Goal: Use online tool/utility: Utilize a website feature to perform a specific function

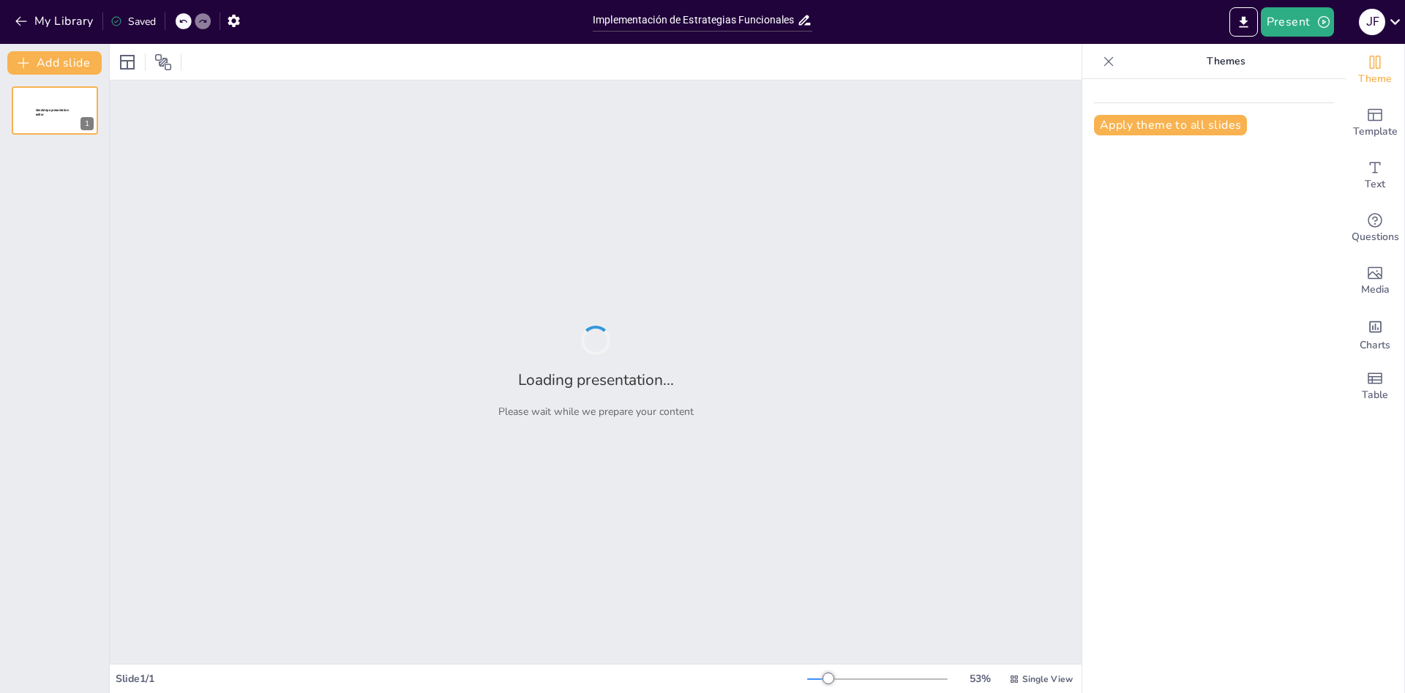
type input "Implementación de Estrategias Funcionales en GASH S.A.: Un Plan Operativo para …"
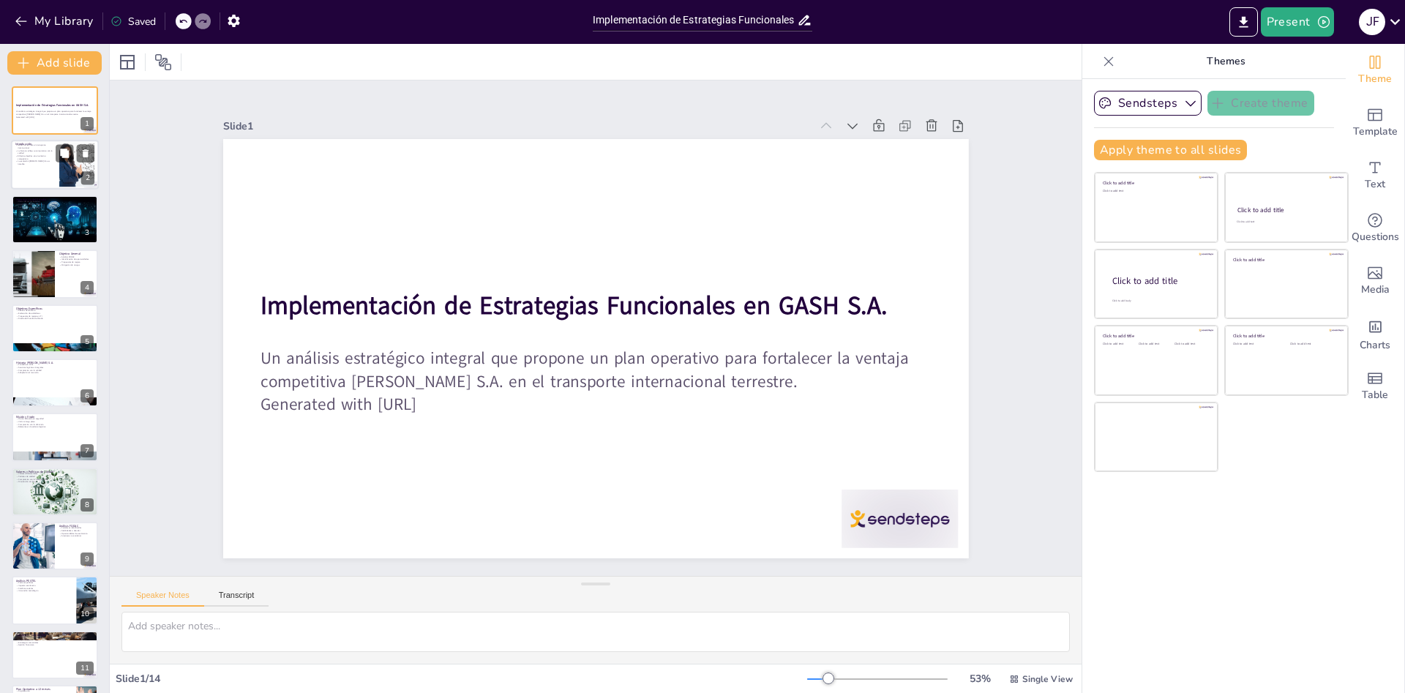
click at [35, 172] on div at bounding box center [55, 165] width 88 height 50
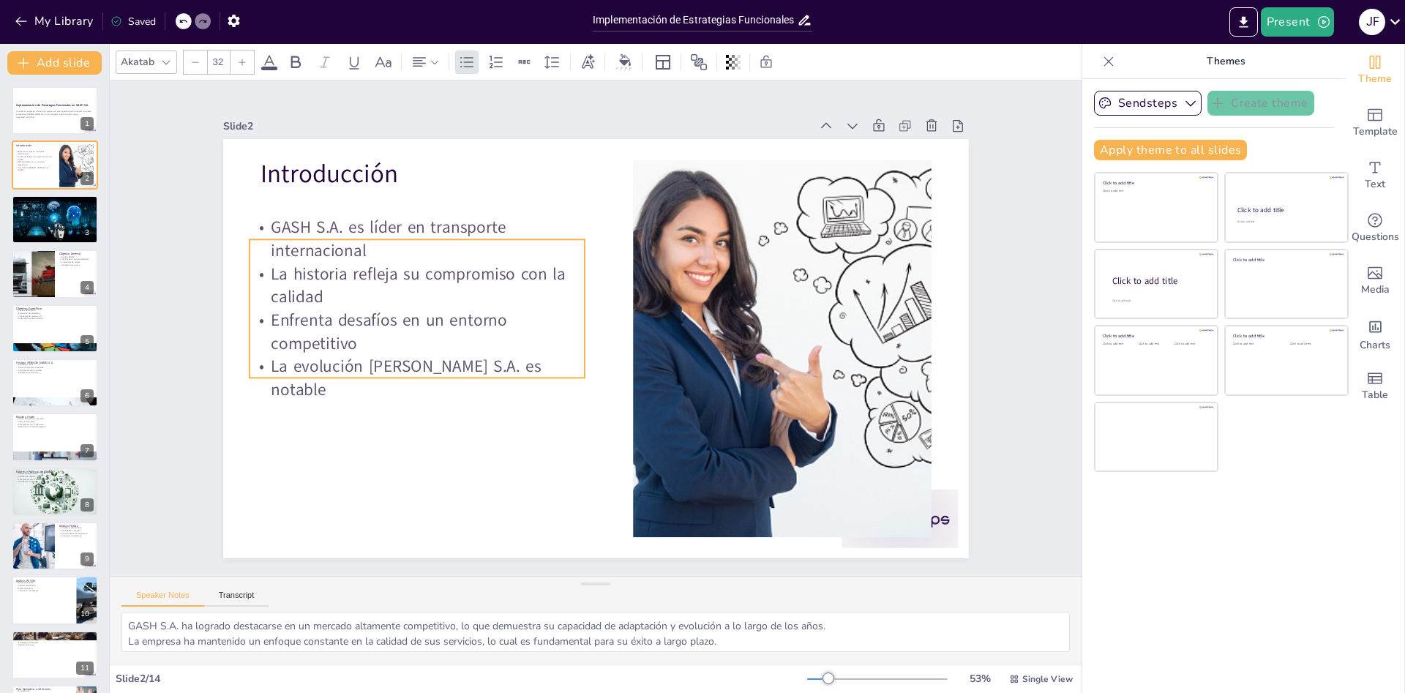
drag, startPoint x: 364, startPoint y: 254, endPoint x: 353, endPoint y: 299, distance: 46.7
click at [353, 299] on p "La historia refleja su compromiso con la calidad" at bounding box center [422, 266] width 339 height 81
click at [1032, 446] on div "Slide 1 Implementación de Estrategias Funcionales en GASH S.A. Un análisis estr…" at bounding box center [595, 328] width 1018 height 594
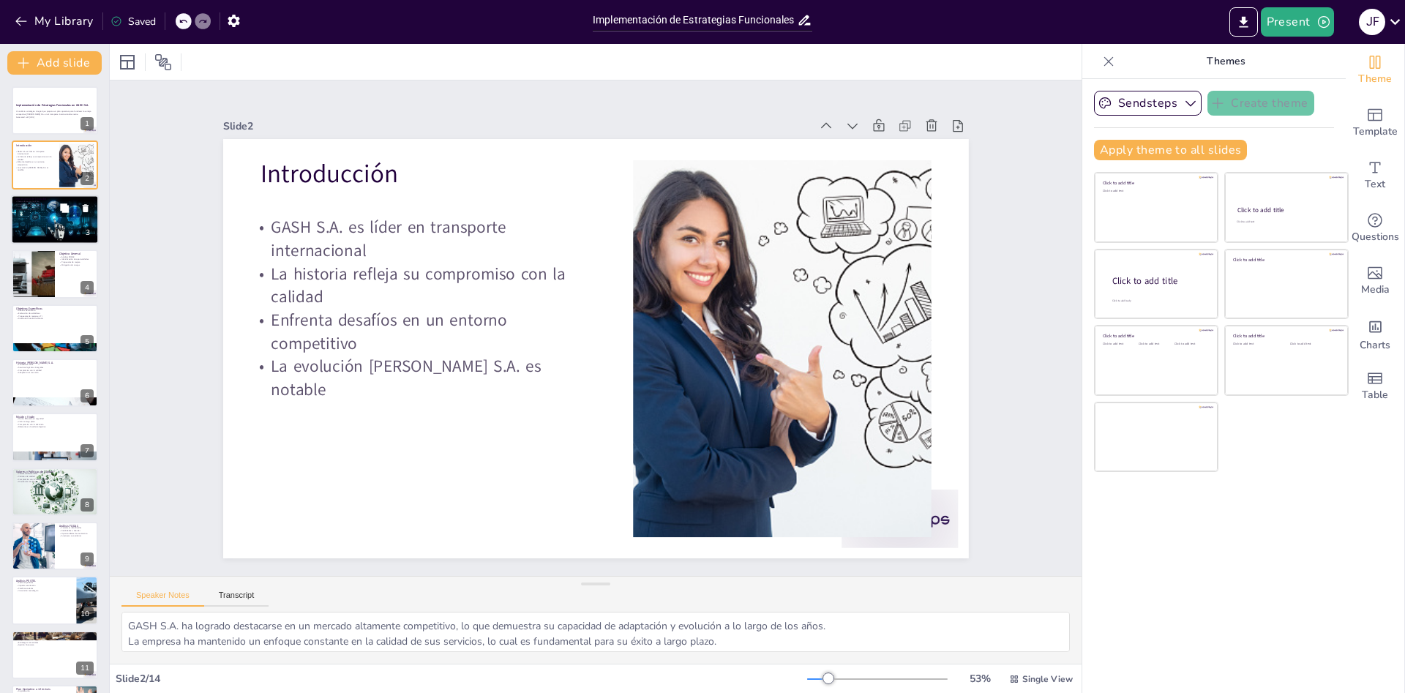
click at [24, 225] on div at bounding box center [55, 220] width 88 height 50
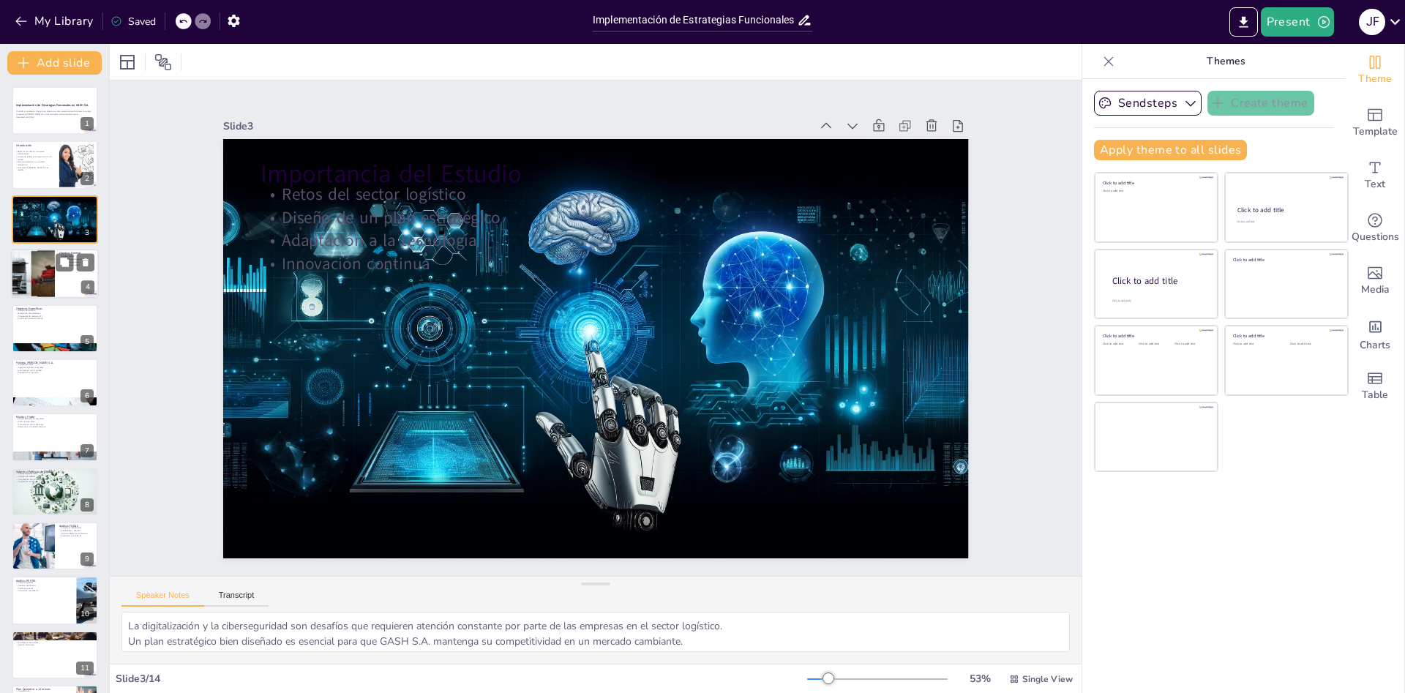
click at [35, 264] on div at bounding box center [33, 274] width 66 height 50
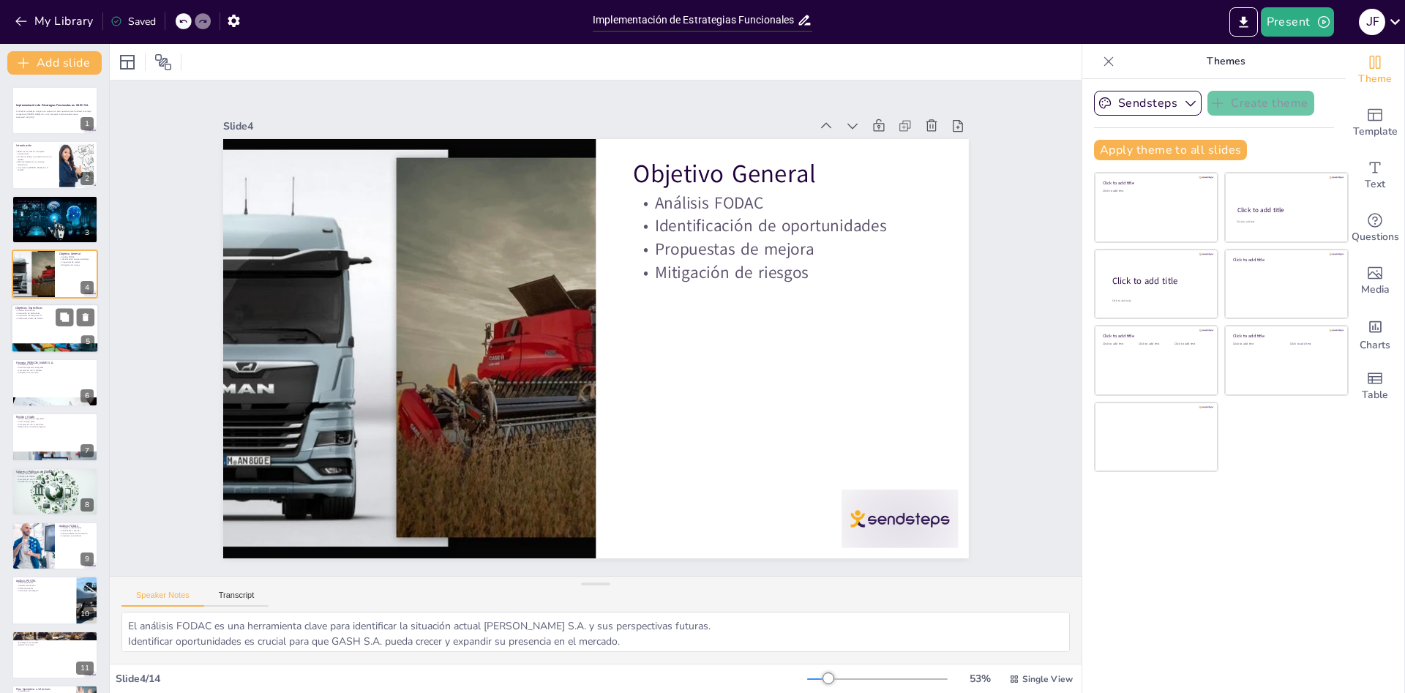
click at [34, 327] on div at bounding box center [55, 329] width 88 height 50
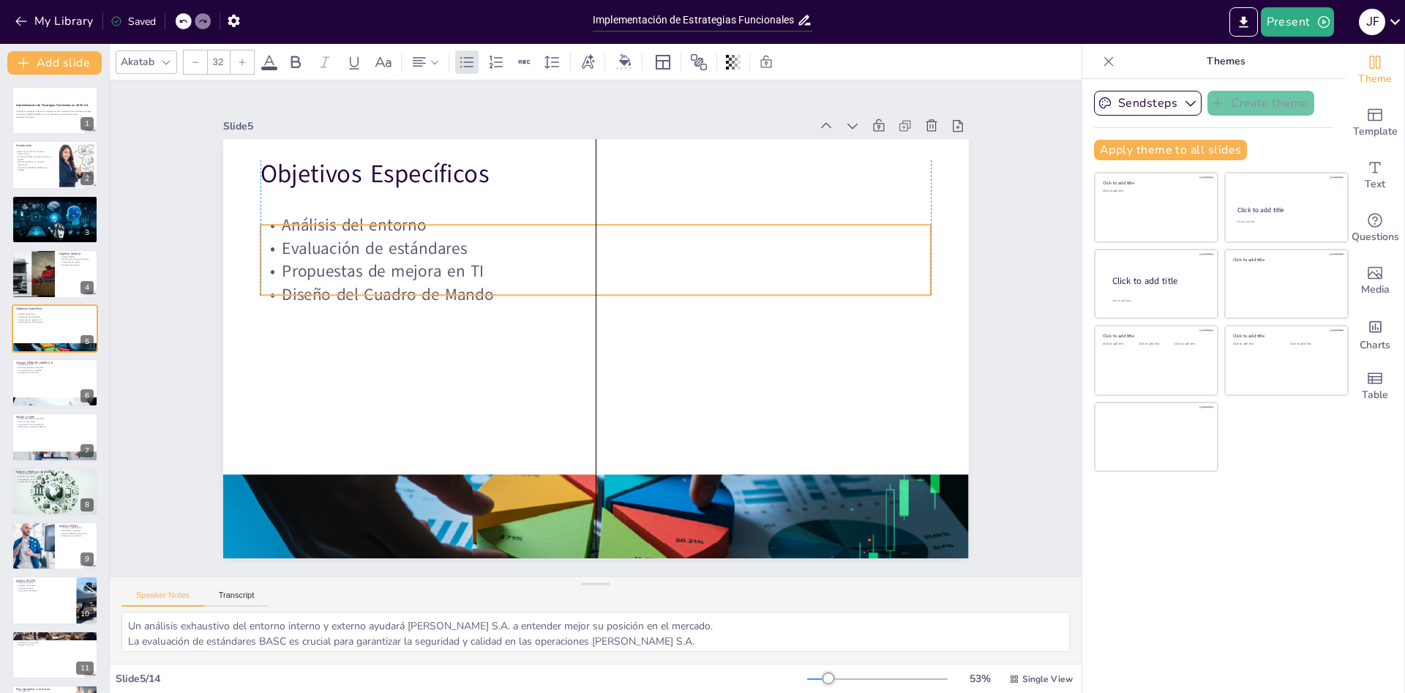
drag, startPoint x: 318, startPoint y: 244, endPoint x: 318, endPoint y: 274, distance: 30.7
click at [318, 274] on p "Propuestas de mejora en TI" at bounding box center [602, 271] width 670 height 93
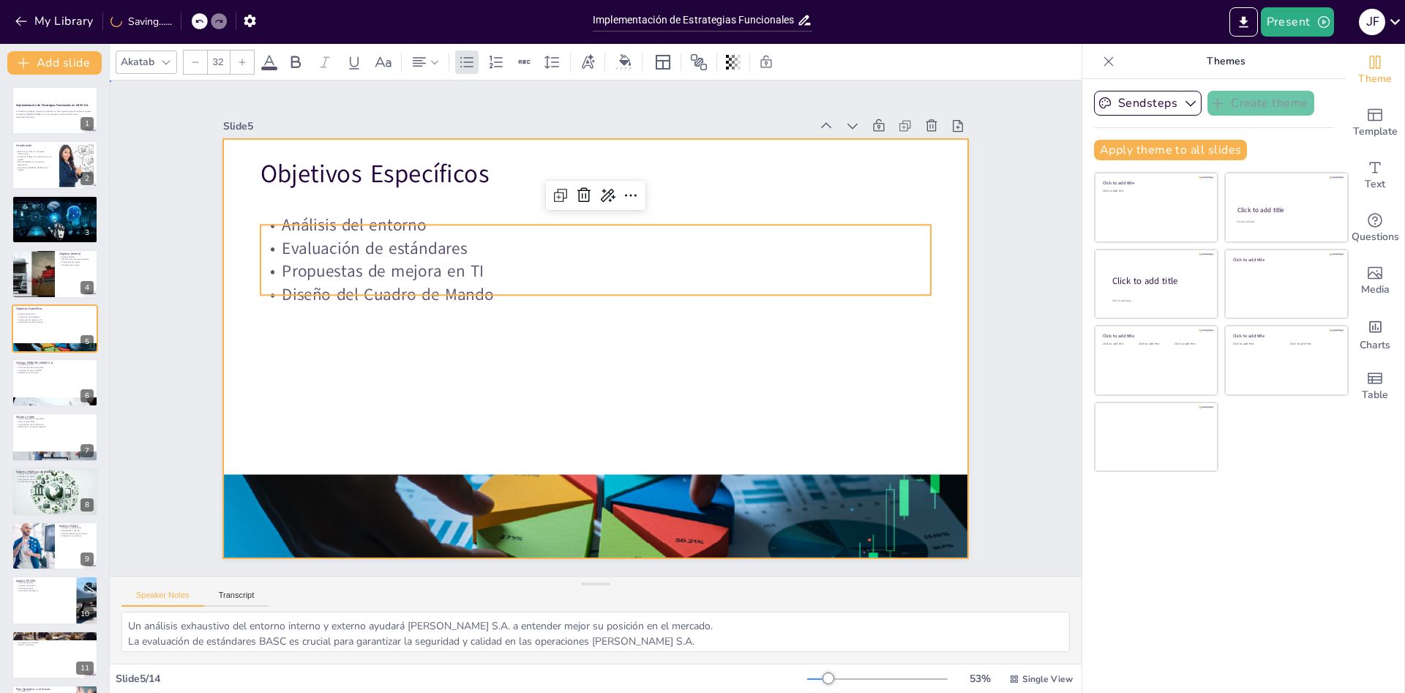
click at [496, 391] on div at bounding box center [596, 348] width 746 height 419
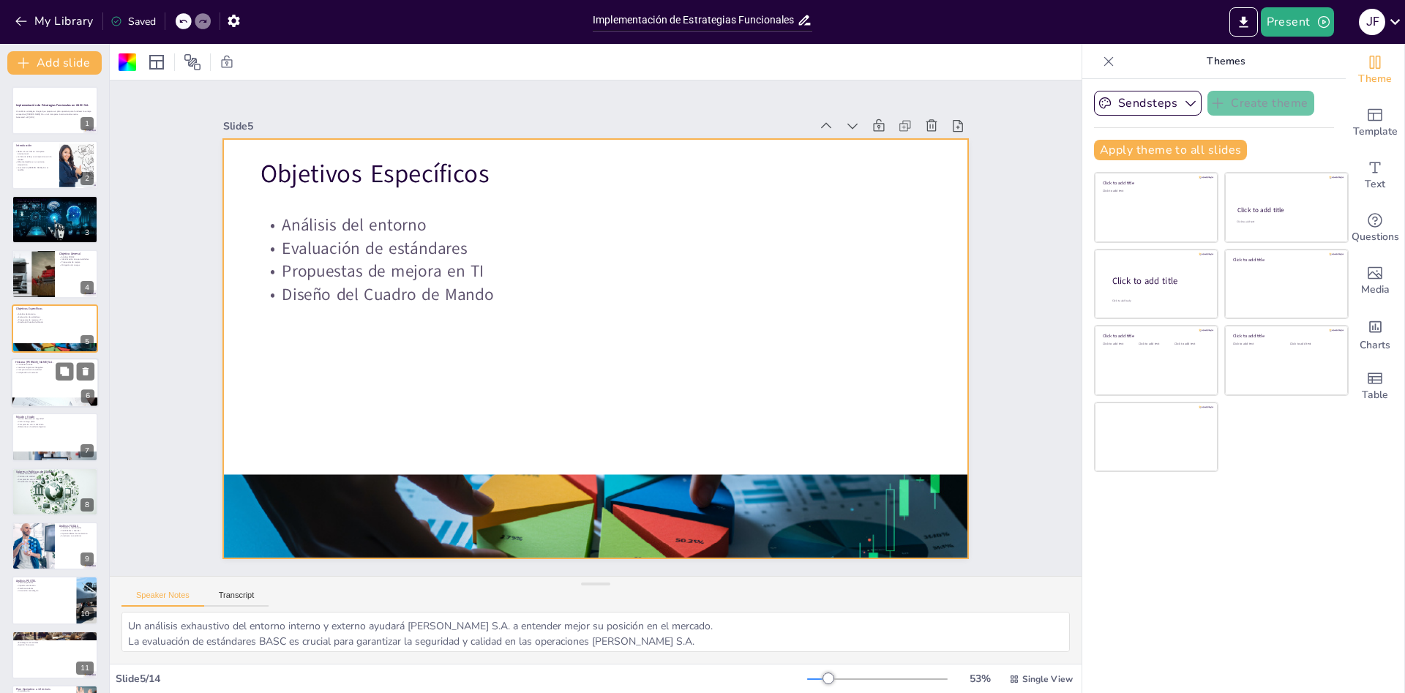
click at [34, 372] on p "Adaptación al mercado" at bounding box center [54, 372] width 79 height 3
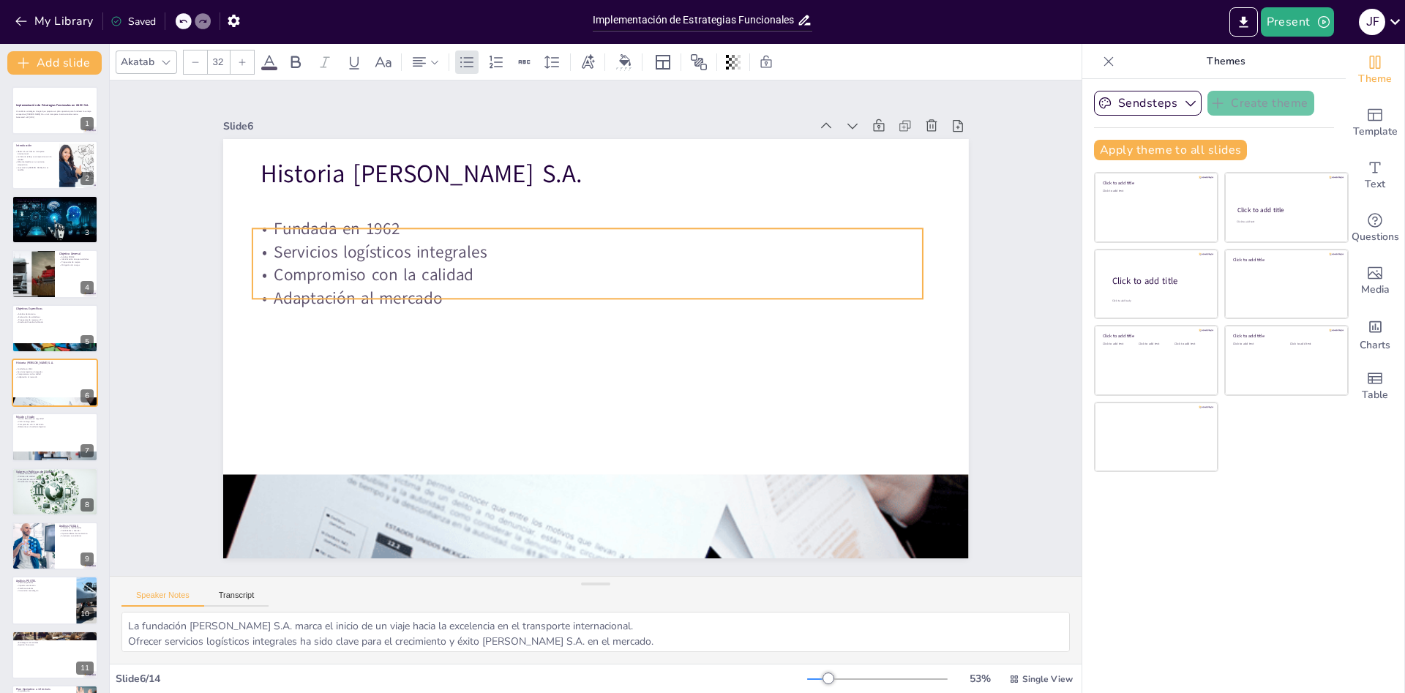
drag, startPoint x: 320, startPoint y: 244, endPoint x: 312, endPoint y: 278, distance: 35.3
click at [312, 278] on p "Compromiso con la calidad" at bounding box center [593, 274] width 670 height 93
click at [1012, 396] on div "Slide 1 Implementación de Estrategias Funcionales en GASH S.A. Un análisis estr…" at bounding box center [595, 328] width 1018 height 594
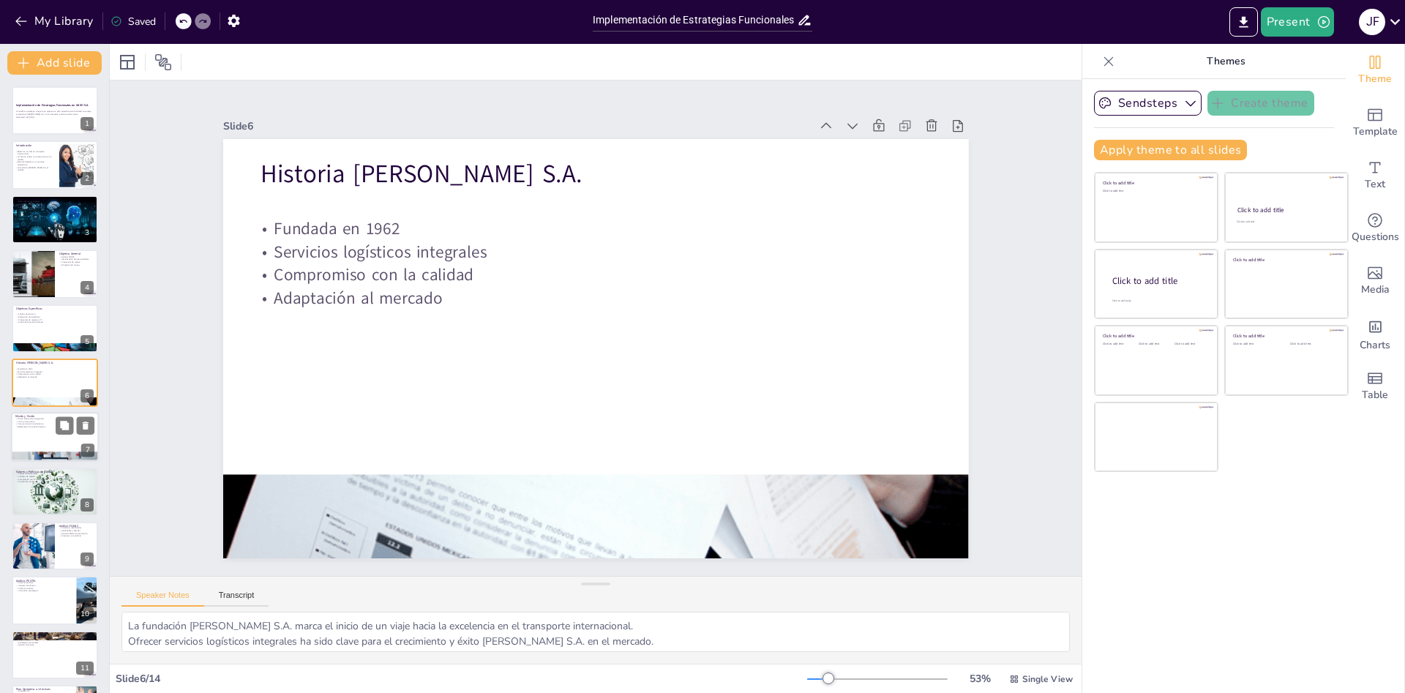
click at [42, 427] on p "Referente en la cadena logística" at bounding box center [54, 427] width 79 height 3
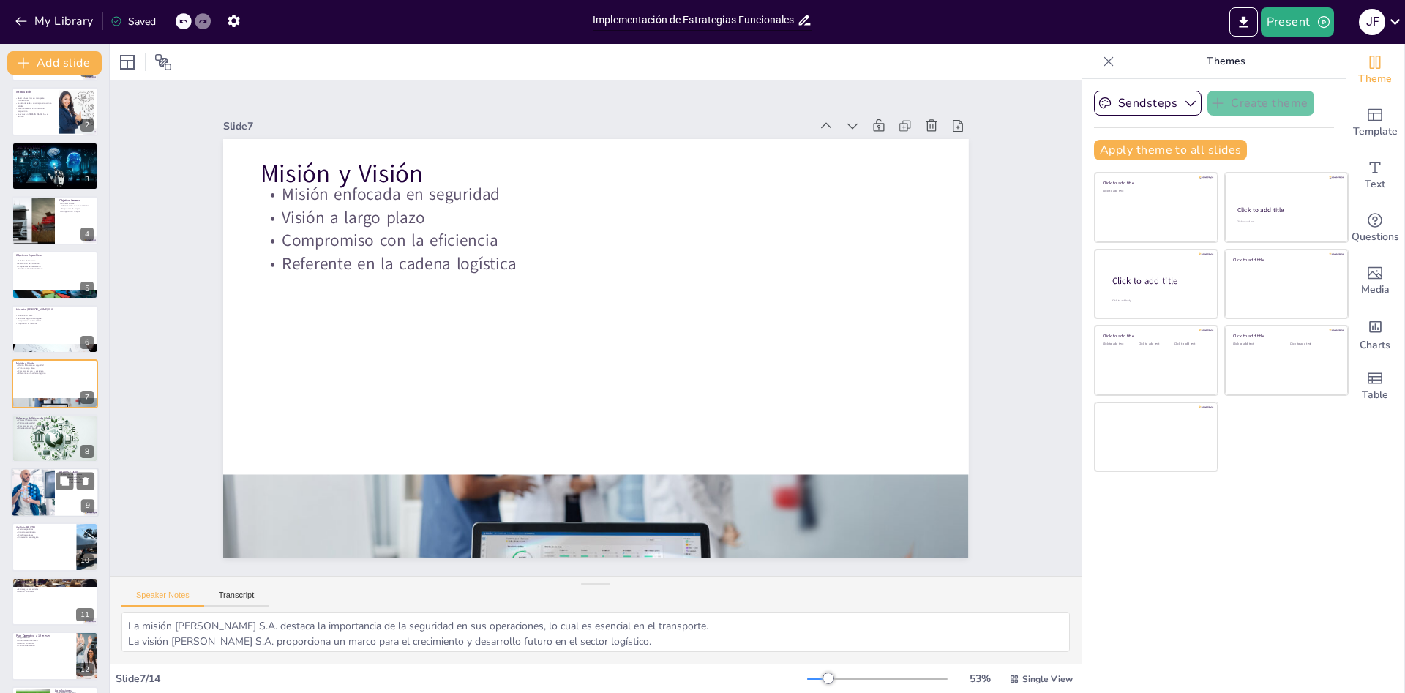
click at [34, 494] on div at bounding box center [33, 493] width 89 height 50
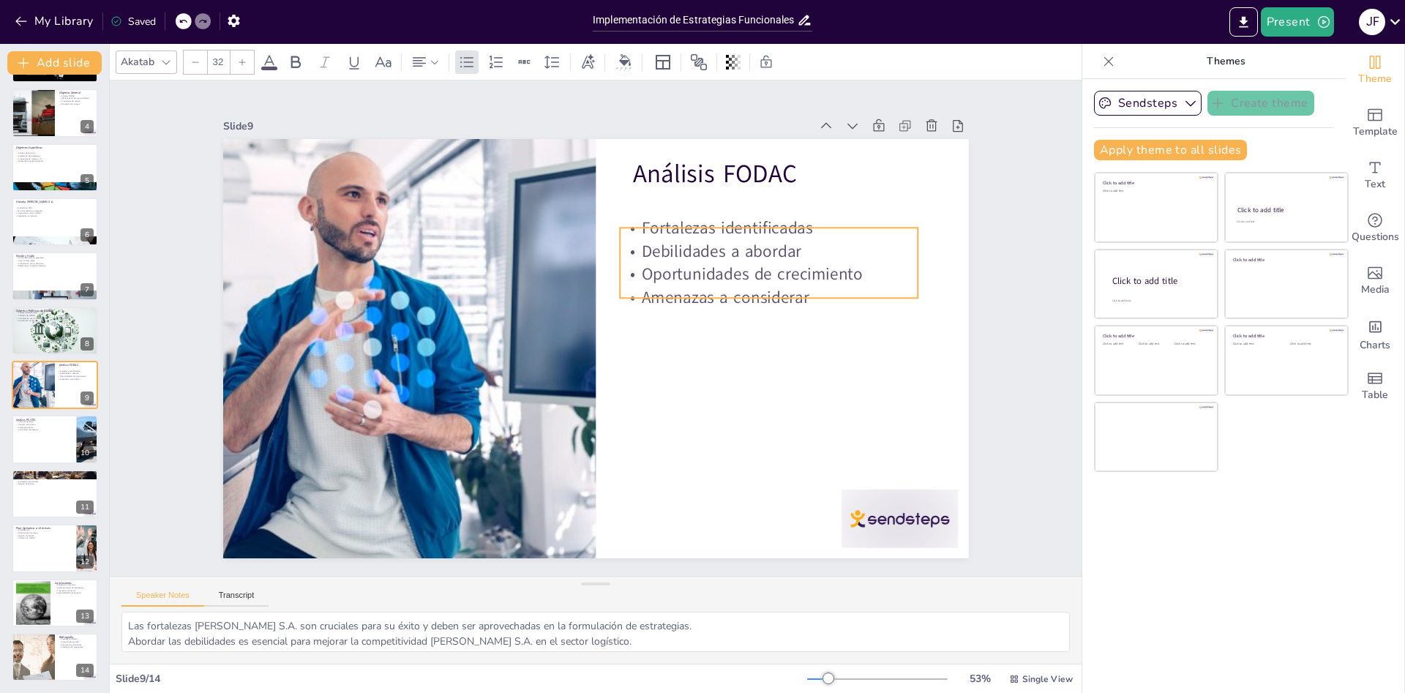
drag, startPoint x: 688, startPoint y: 227, endPoint x: 675, endPoint y: 261, distance: 36.1
click at [675, 261] on p "Debilidades a abordar" at bounding box center [769, 250] width 298 height 23
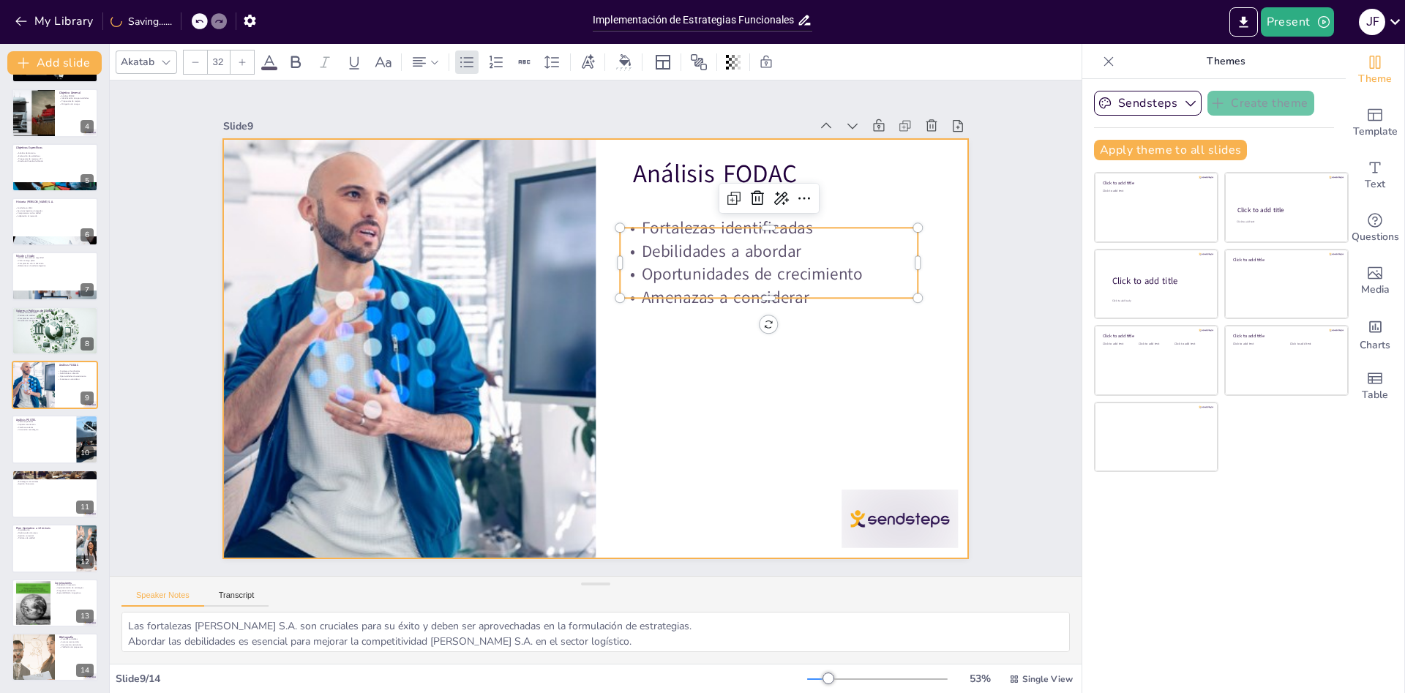
click at [693, 353] on div at bounding box center [588, 347] width 852 height 686
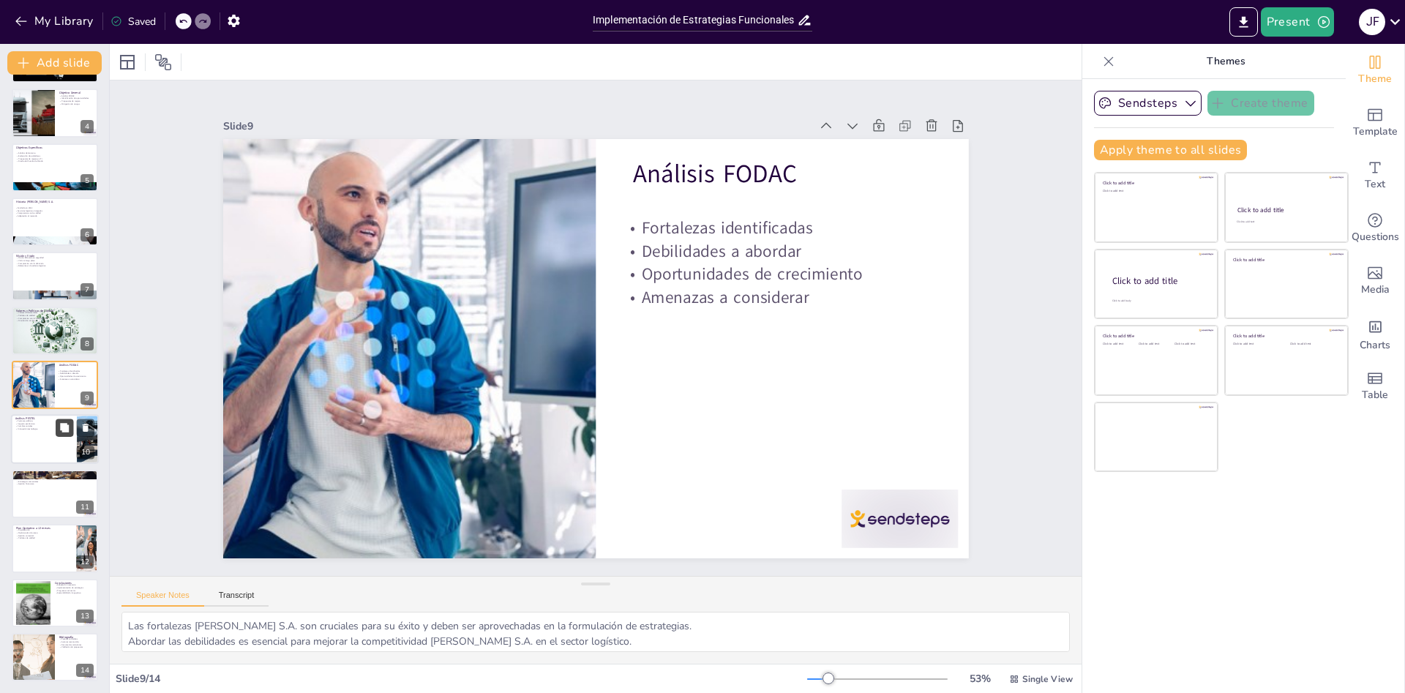
click at [61, 436] on button at bounding box center [65, 428] width 18 height 18
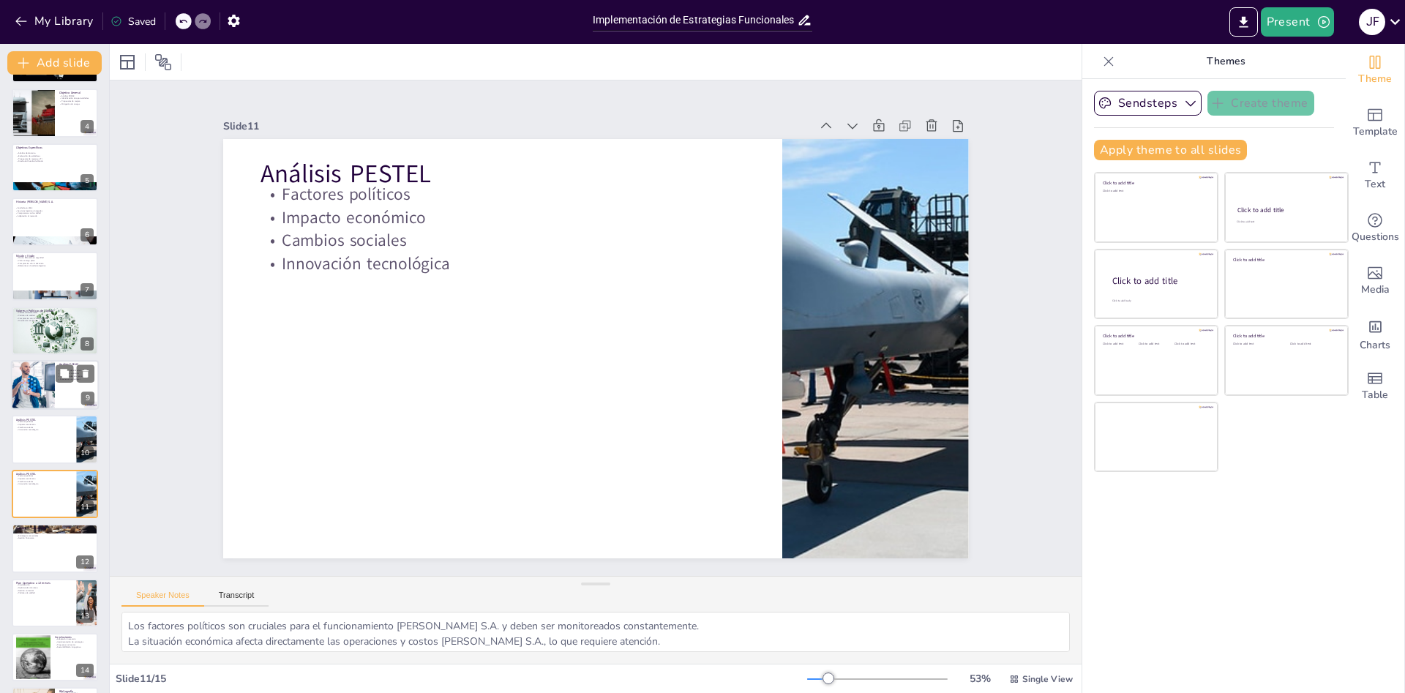
scroll to position [216, 0]
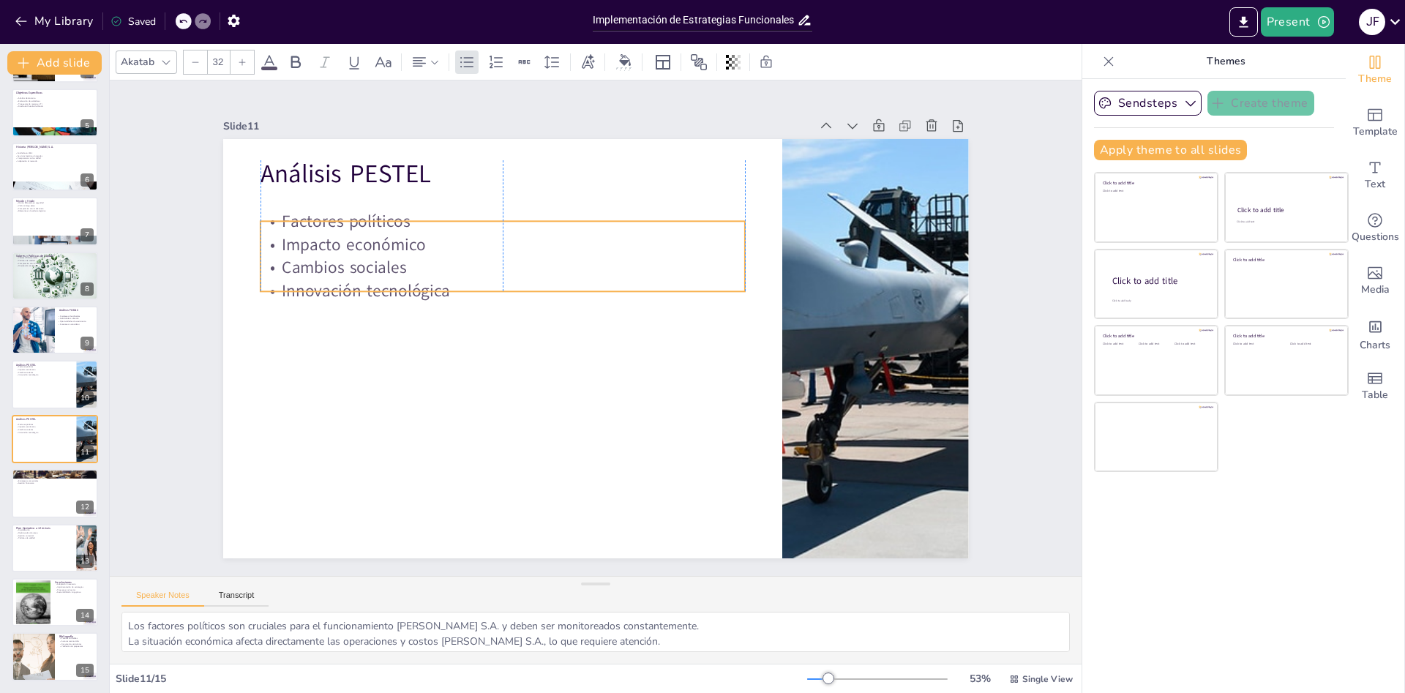
drag, startPoint x: 364, startPoint y: 216, endPoint x: 359, endPoint y: 243, distance: 27.6
click at [359, 243] on p "Impacto económico" at bounding box center [533, 220] width 468 height 172
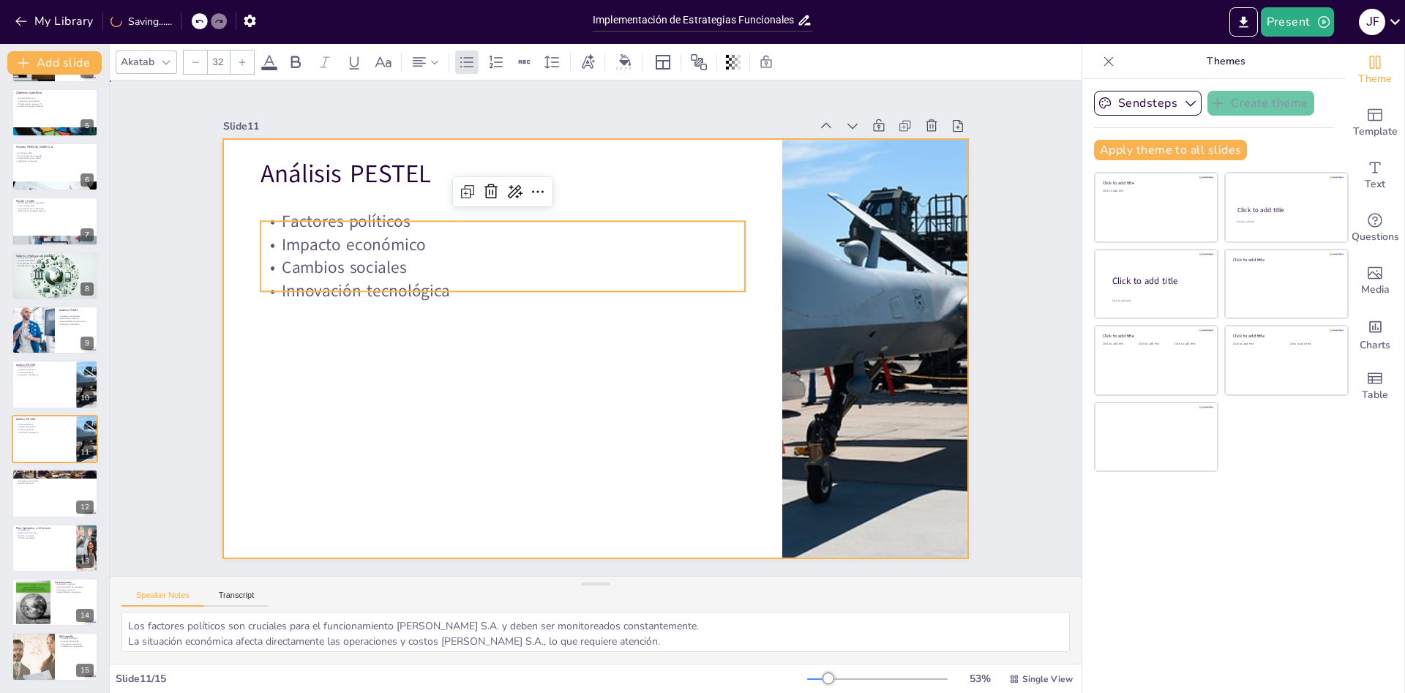
click at [377, 404] on div at bounding box center [596, 348] width 746 height 419
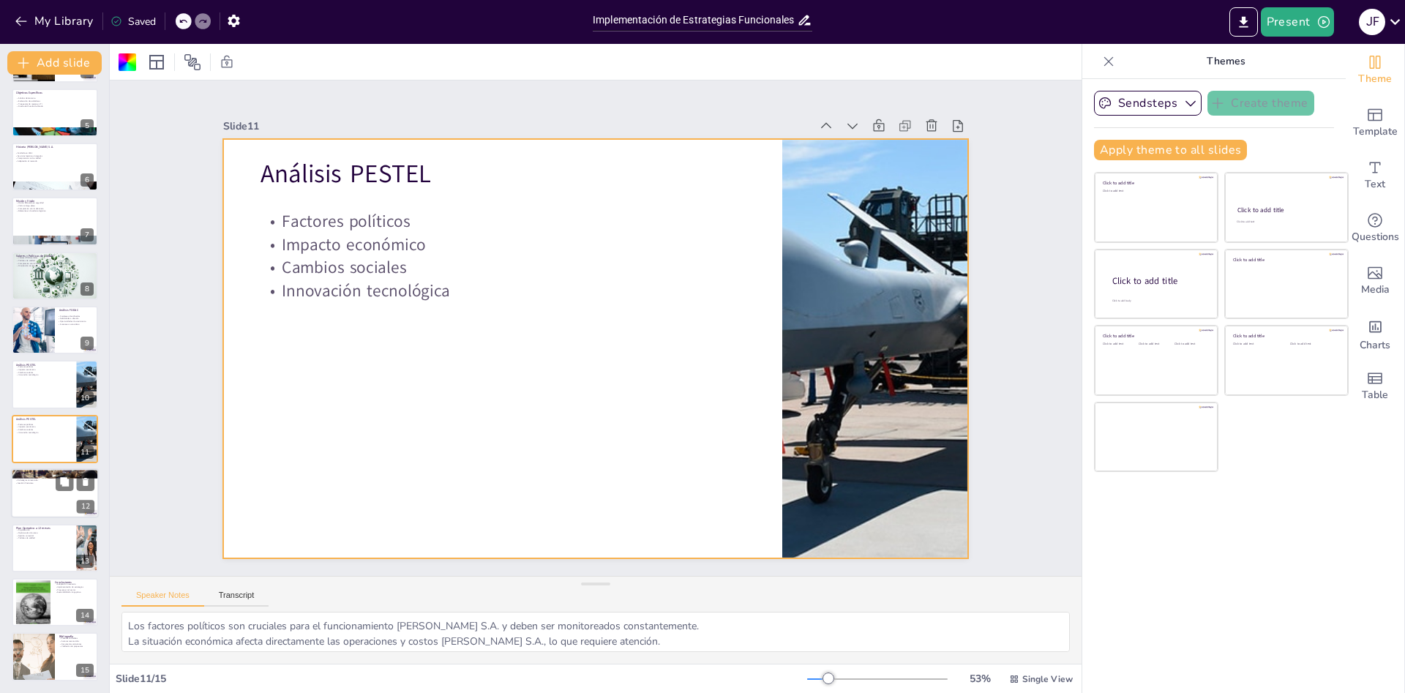
click at [45, 497] on div at bounding box center [55, 493] width 88 height 50
type textarea "La optimización de operaciones es esencial para mejorar la eficiencia y reducir…"
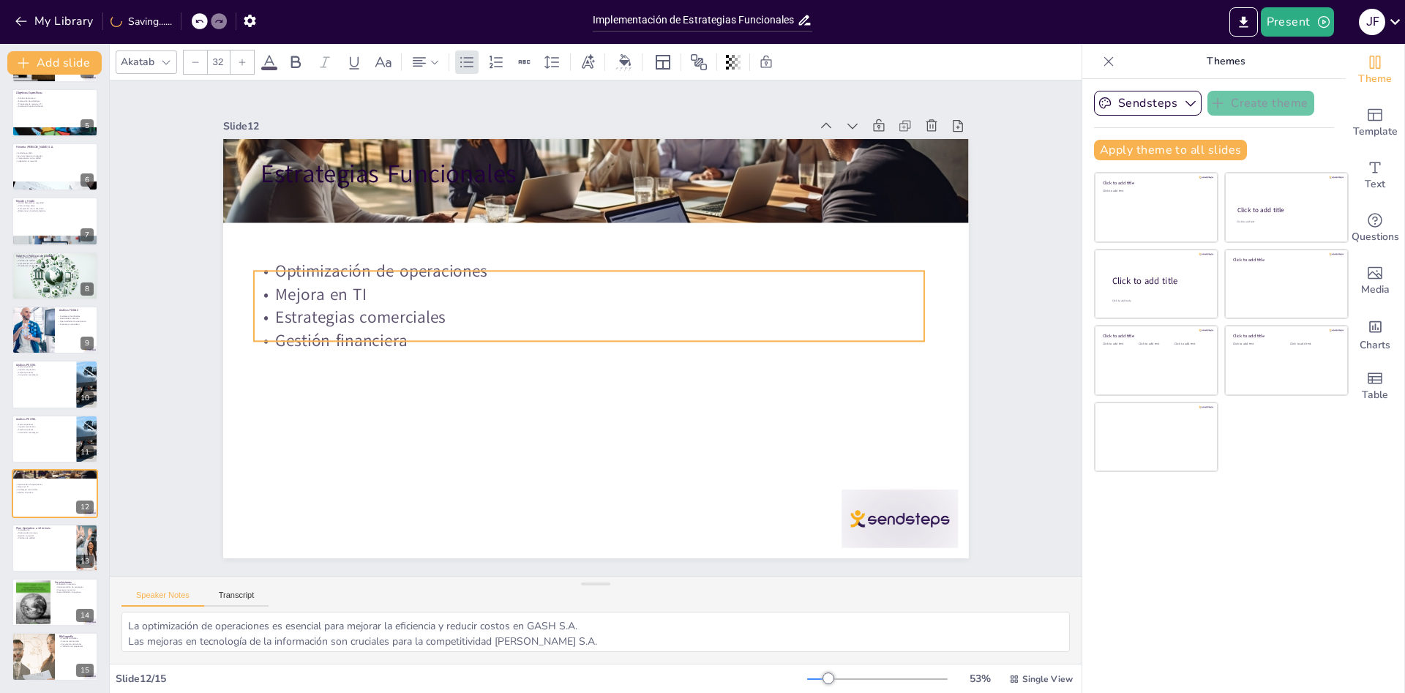
drag, startPoint x: 333, startPoint y: 244, endPoint x: 326, endPoint y: 321, distance: 77.1
click at [326, 321] on p "Estrategias comerciales" at bounding box center [589, 317] width 671 height 23
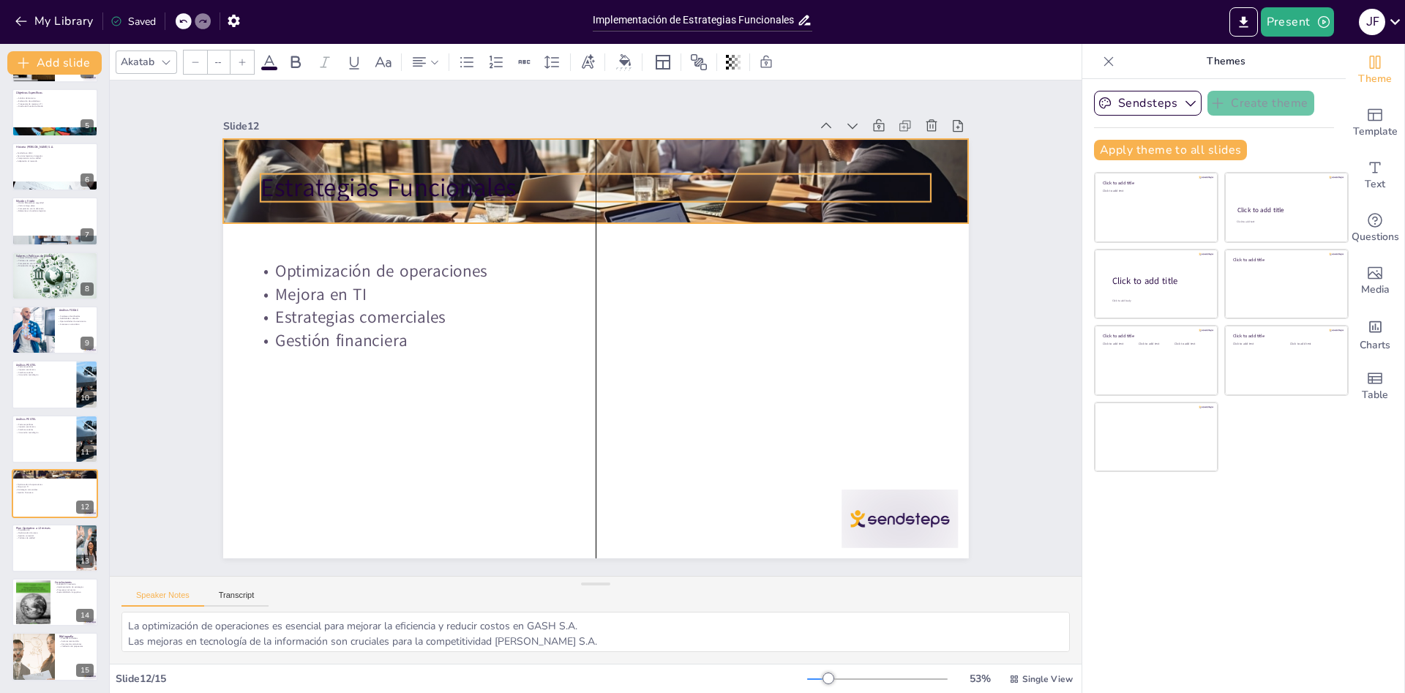
type input "48"
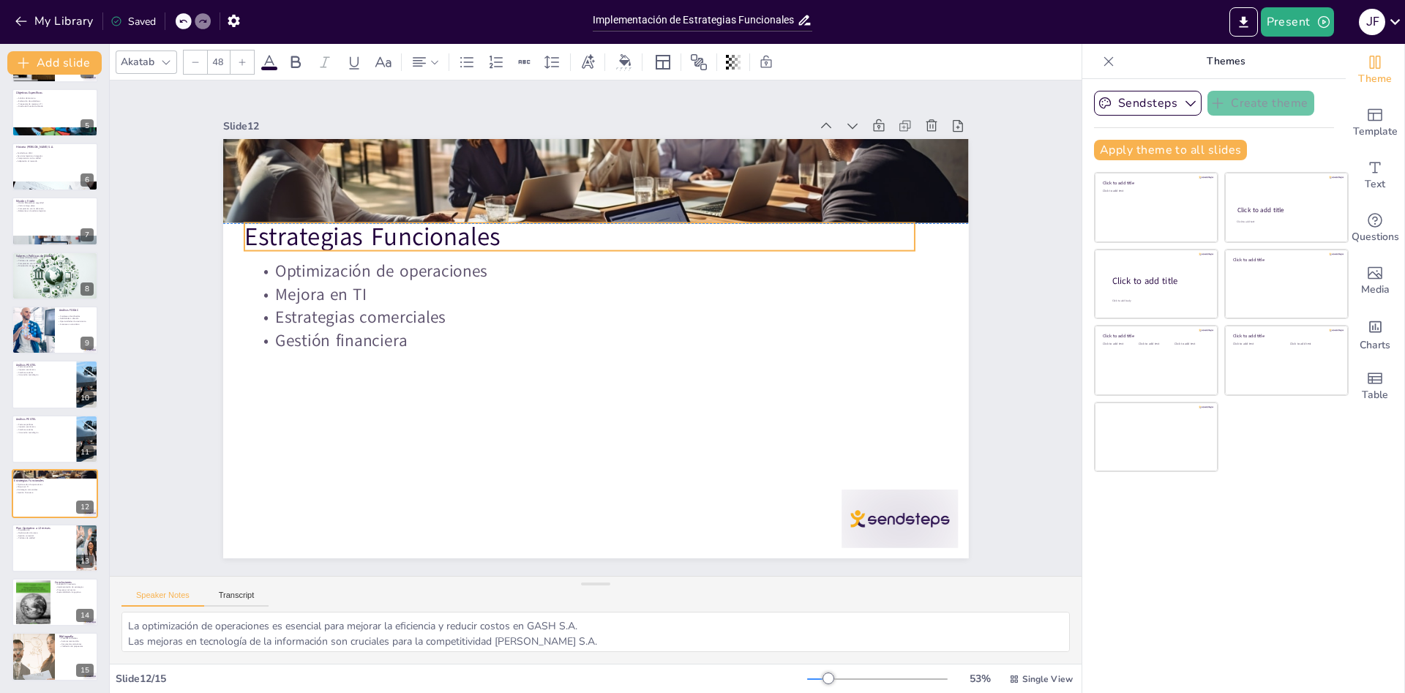
drag, startPoint x: 386, startPoint y: 195, endPoint x: 373, endPoint y: 247, distance: 54.1
click at [373, 247] on p "Estrategias Funcionales" at bounding box center [579, 237] width 671 height 35
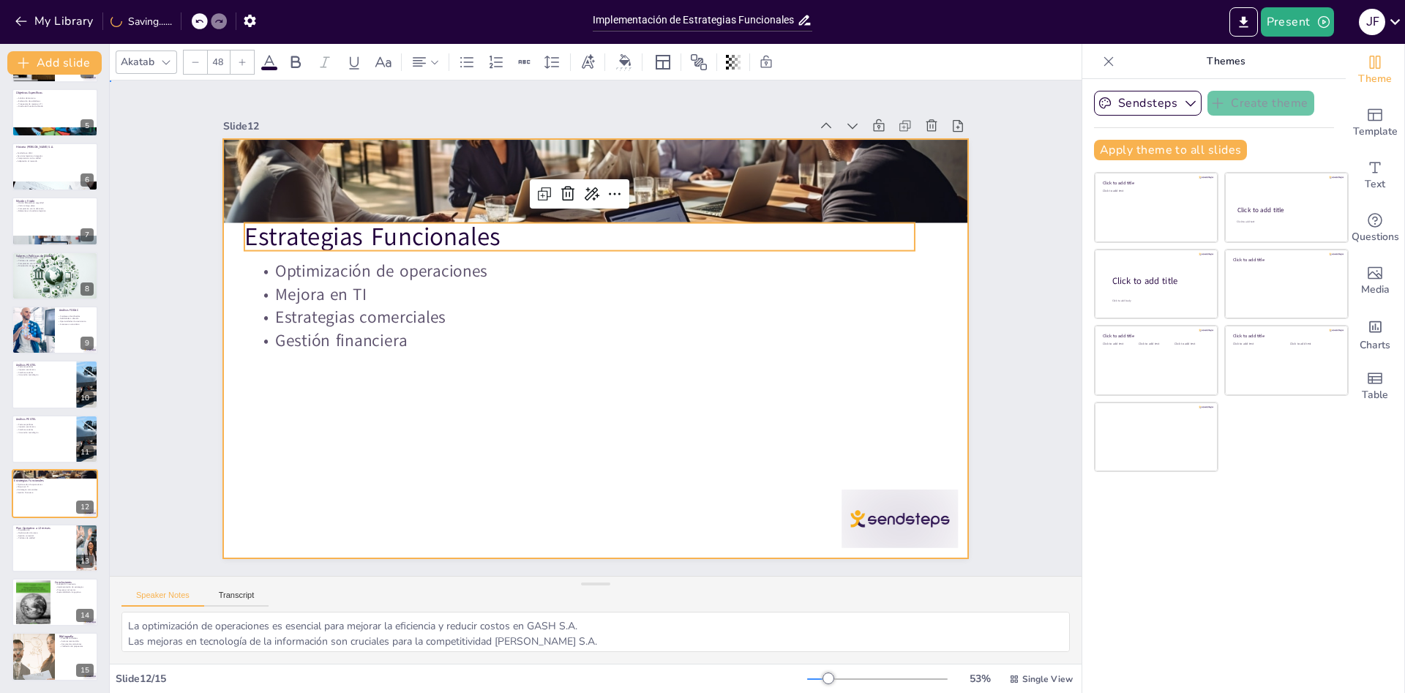
click at [493, 420] on div at bounding box center [596, 348] width 746 height 419
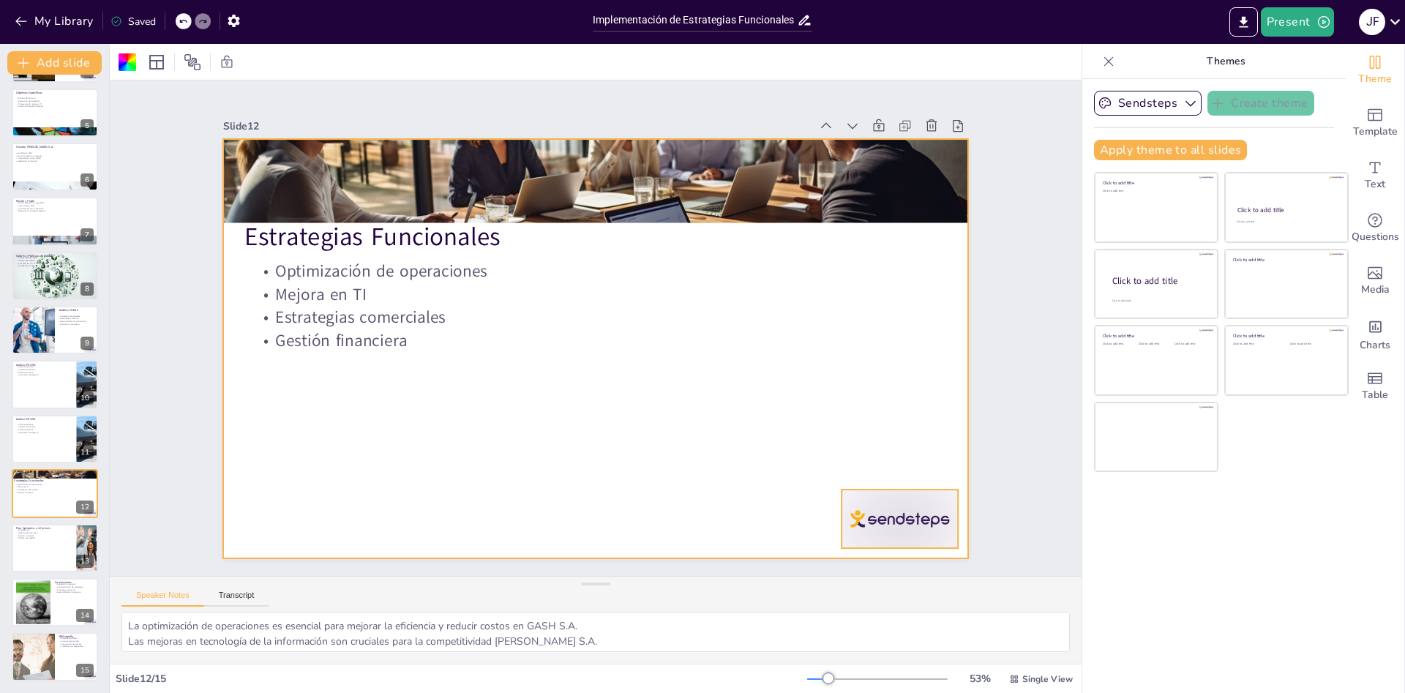
click at [883, 516] on div at bounding box center [878, 549] width 122 height 70
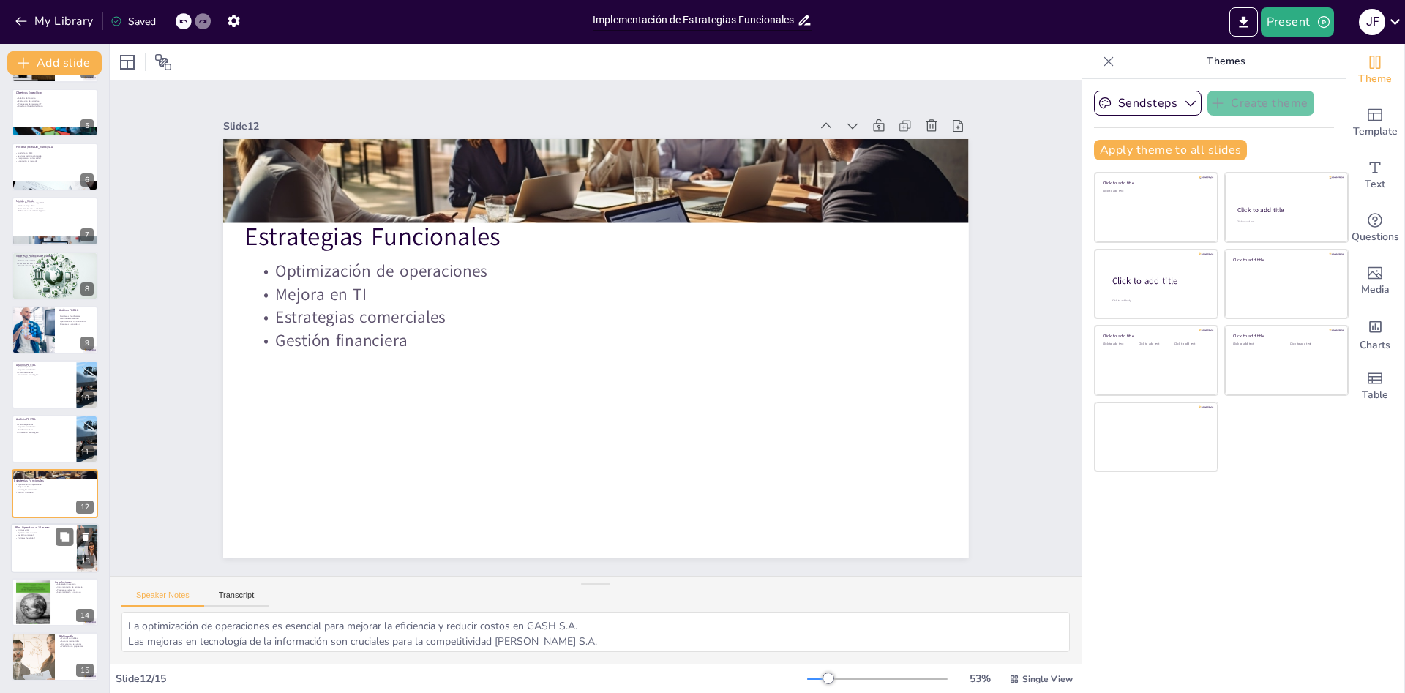
click at [42, 536] on p "Gestión comercial" at bounding box center [43, 534] width 57 height 3
type textarea "La digitalización es un componente clave para mejorar la eficiencia y competiti…"
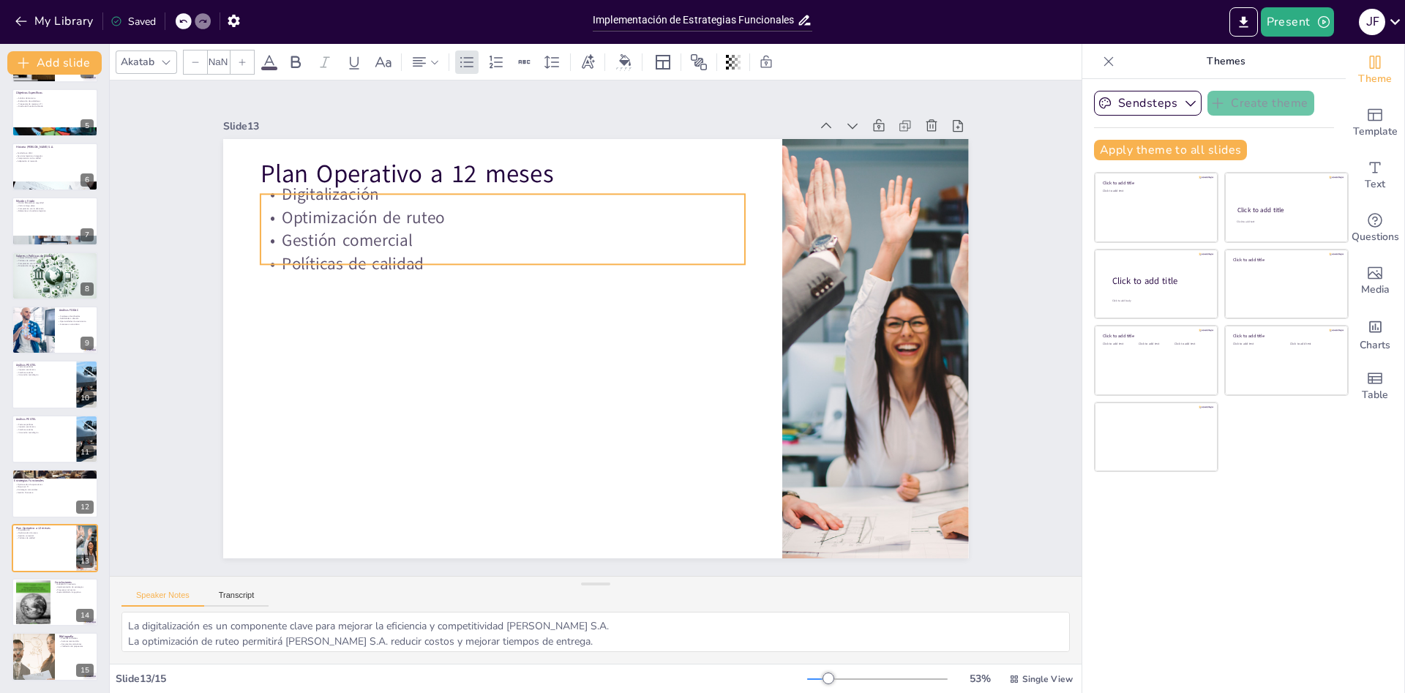
type input "32"
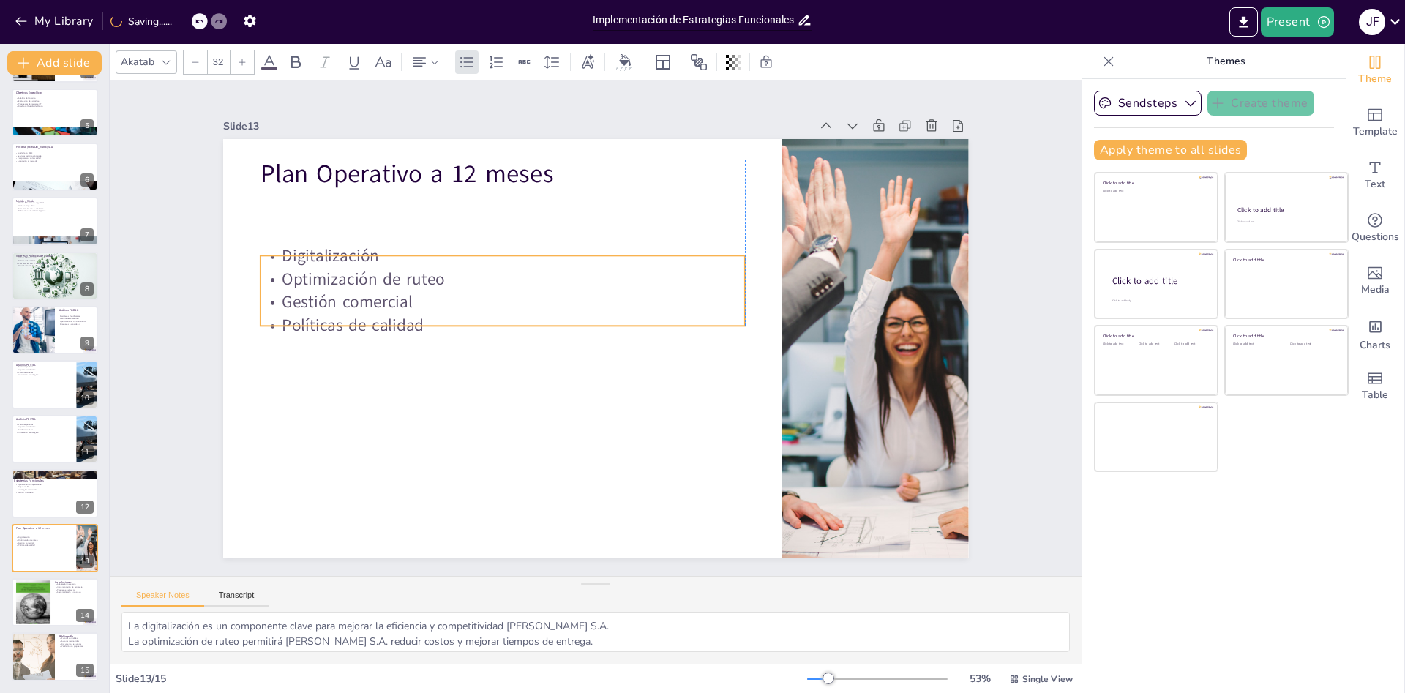
drag, startPoint x: 343, startPoint y: 214, endPoint x: 343, endPoint y: 276, distance: 61.5
click at [343, 276] on p "Optimización de ruteo" at bounding box center [503, 278] width 484 height 23
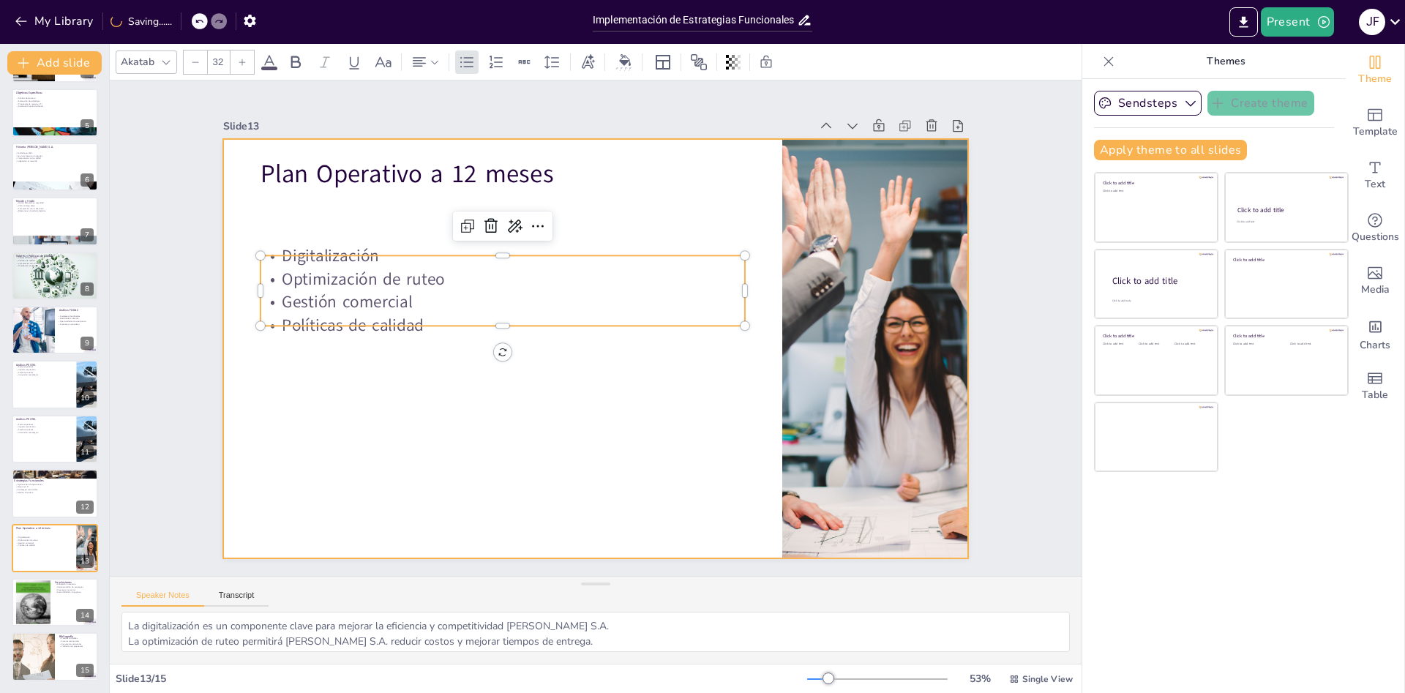
click at [414, 439] on div at bounding box center [578, 338] width 736 height 855
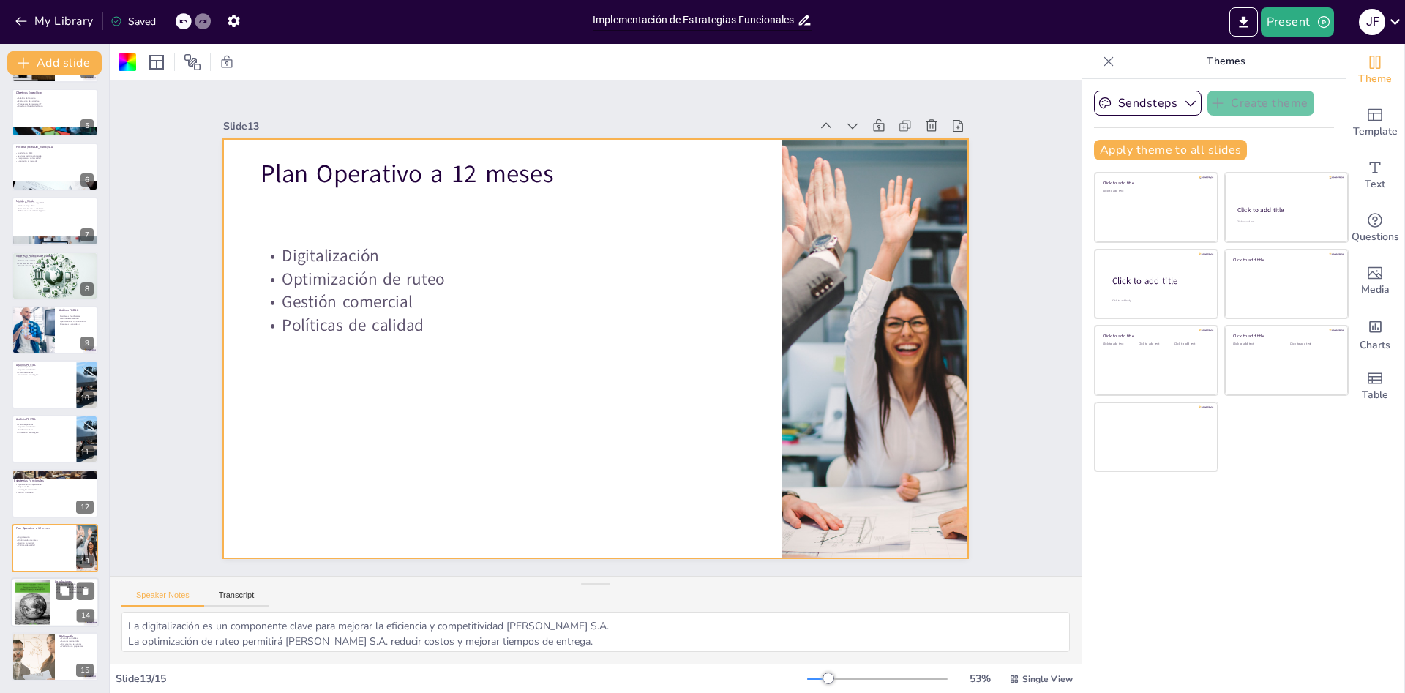
click at [37, 593] on div at bounding box center [32, 602] width 35 height 47
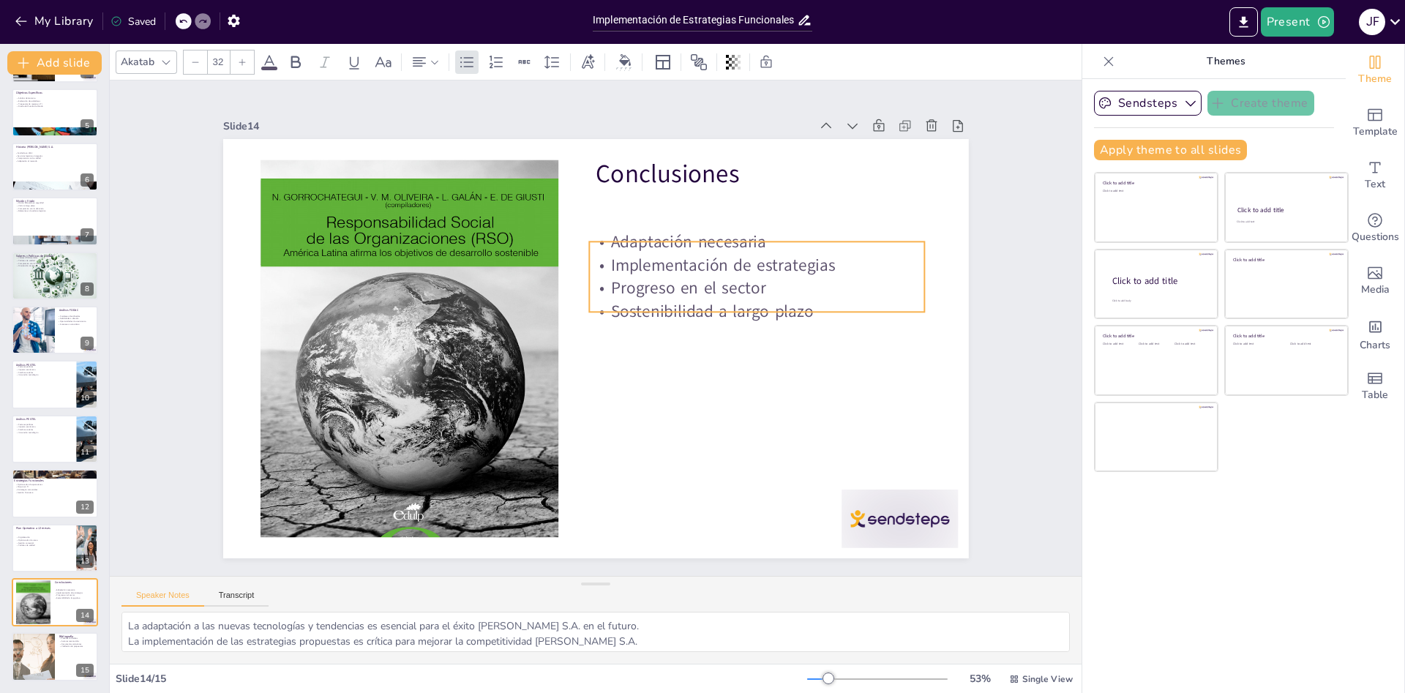
drag, startPoint x: 698, startPoint y: 201, endPoint x: 692, endPoint y: 248, distance: 48.0
click at [692, 248] on p "Adaptación necesaria" at bounding box center [756, 242] width 335 height 23
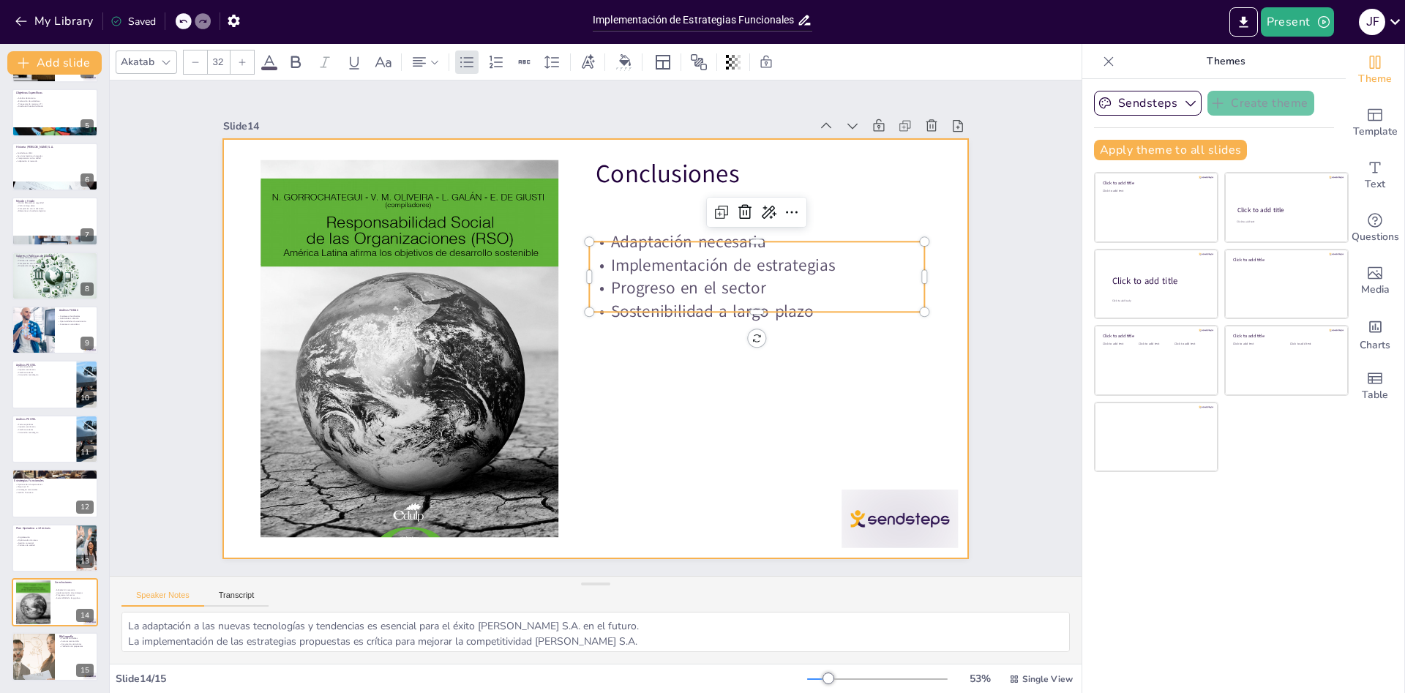
click at [696, 392] on div at bounding box center [596, 348] width 746 height 419
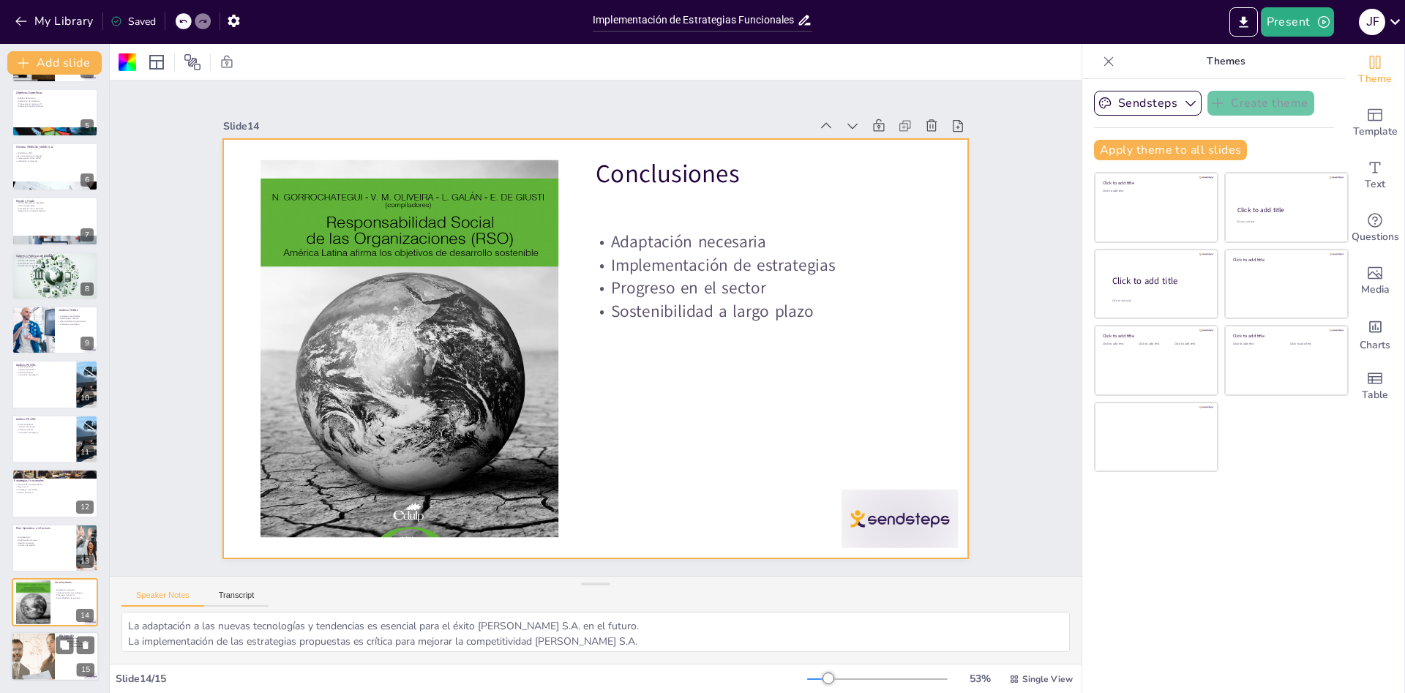
click at [34, 652] on div at bounding box center [32, 657] width 99 height 50
type textarea "Utilizar fuentes confiables es crucial para respaldar cualquier análisis estrat…"
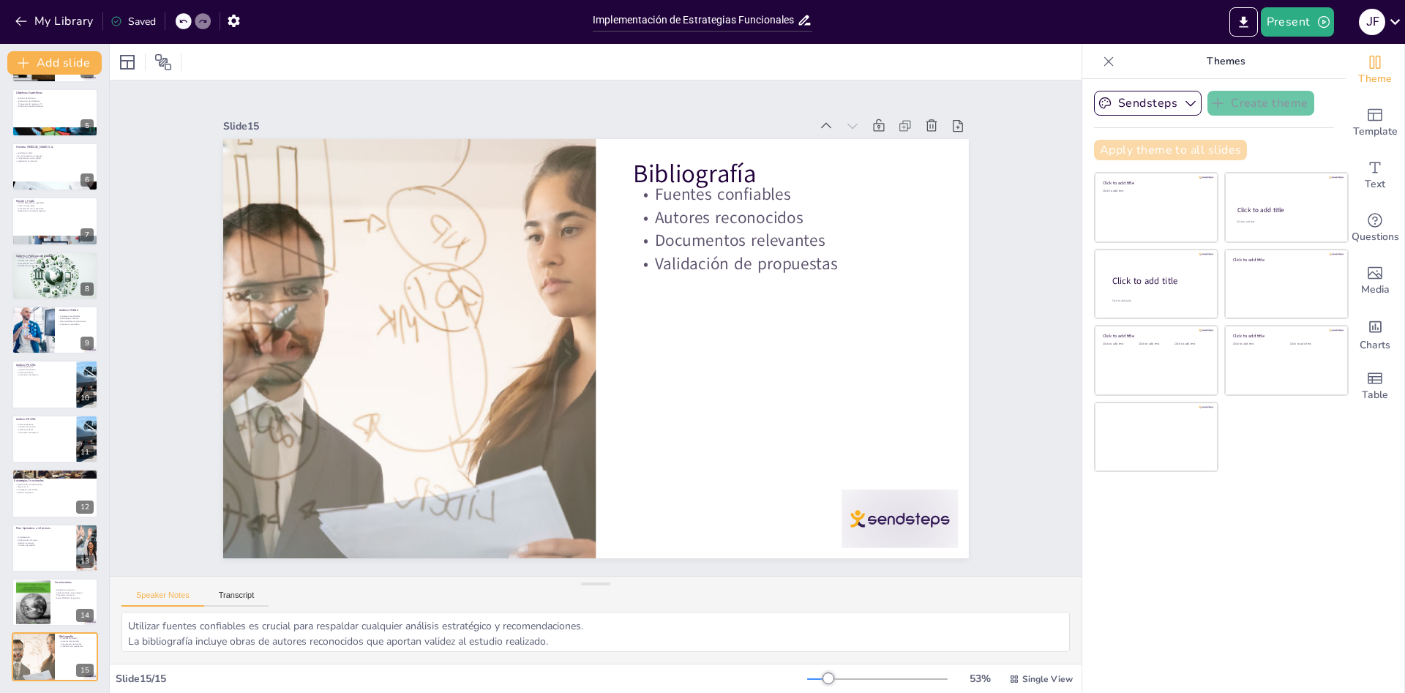
click at [1226, 146] on button "Apply theme to all slides" at bounding box center [1170, 150] width 153 height 20
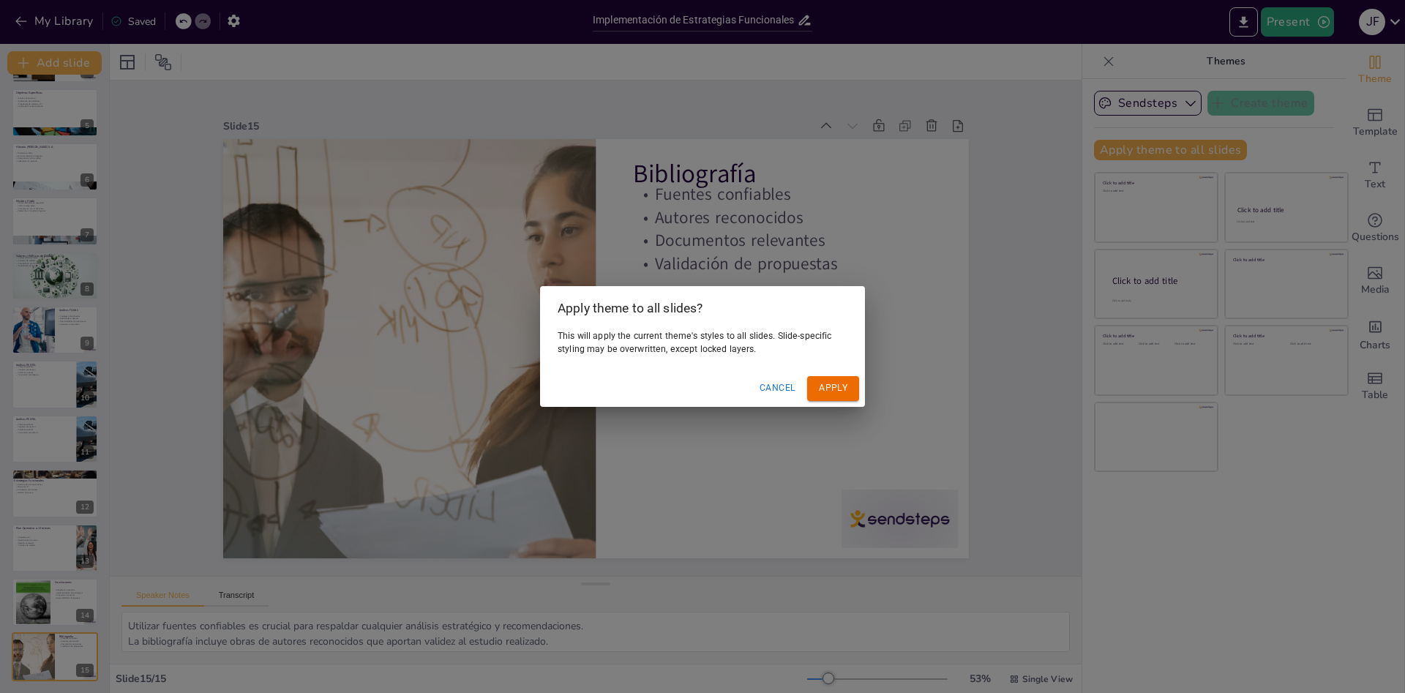
click at [783, 387] on button "Cancel" at bounding box center [778, 388] width 48 height 24
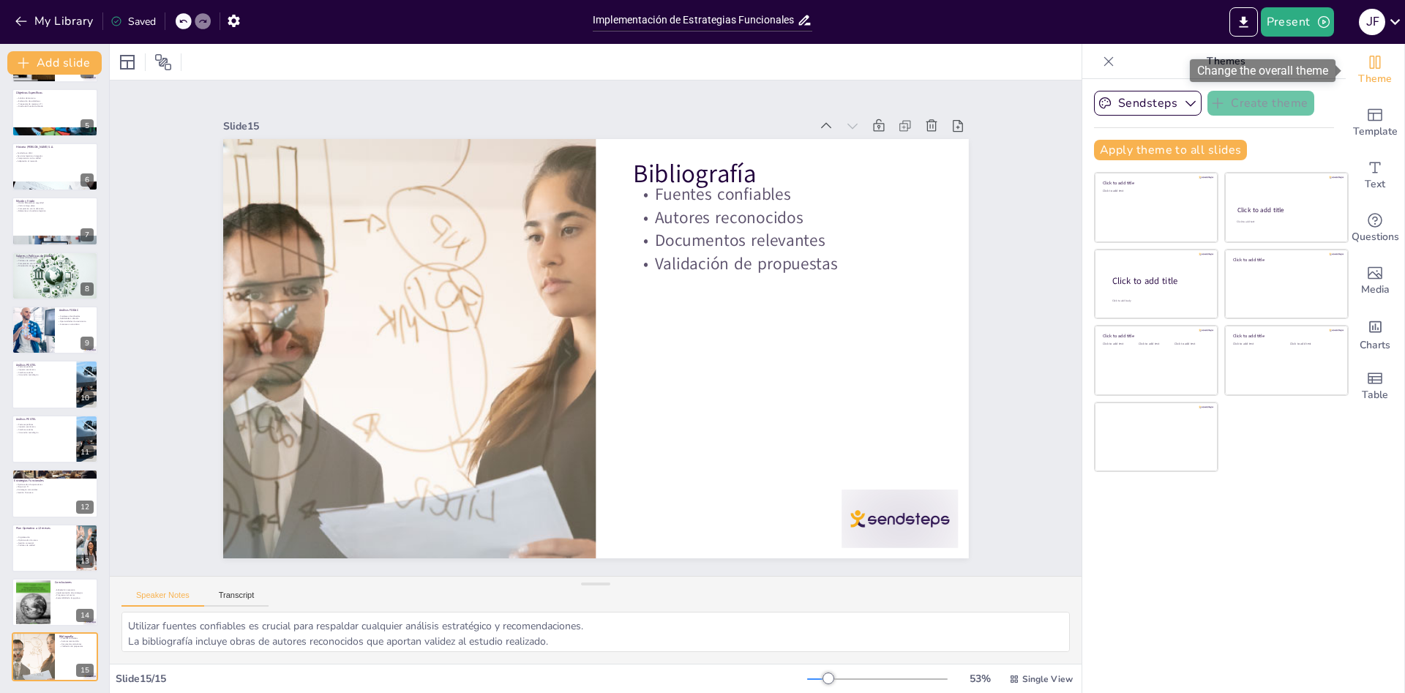
click at [1376, 72] on span "Theme" at bounding box center [1375, 79] width 34 height 16
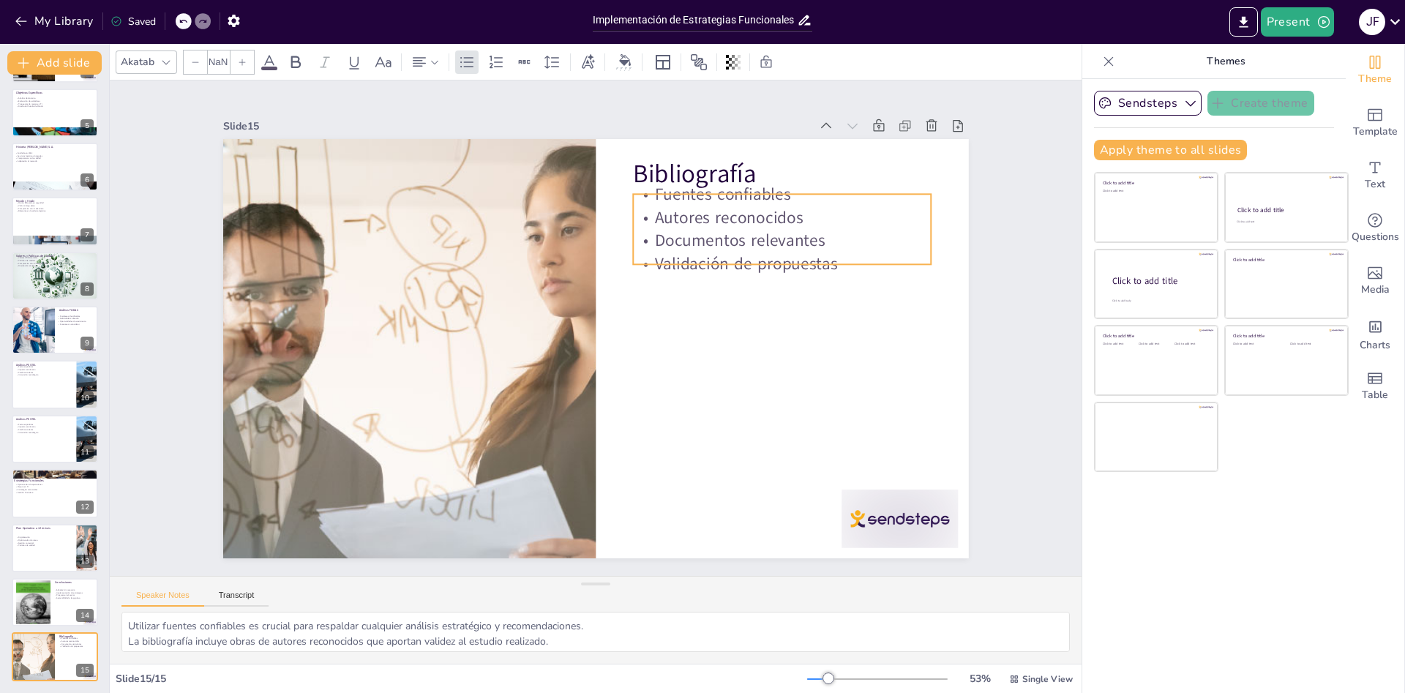
type input "32"
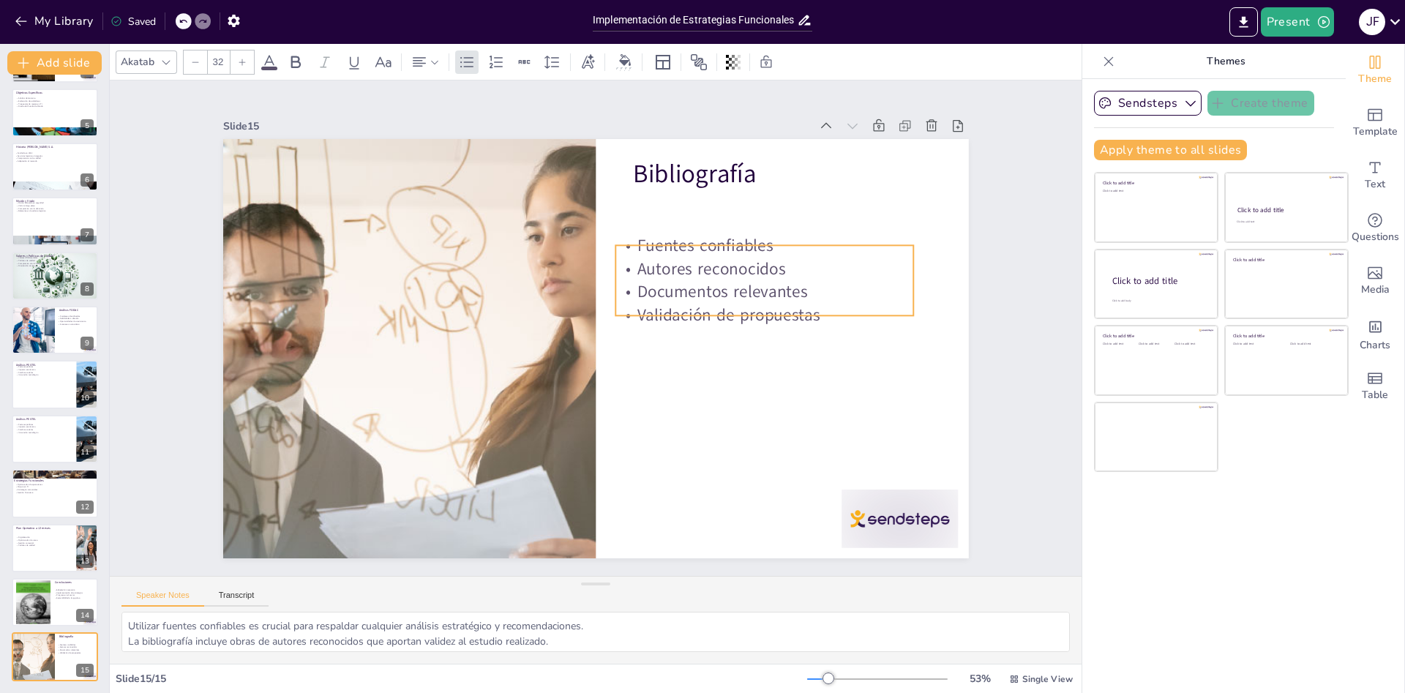
drag, startPoint x: 714, startPoint y: 236, endPoint x: 697, endPoint y: 287, distance: 54.2
click at [697, 301] on p "Documentos relevantes" at bounding box center [753, 398] width 255 height 194
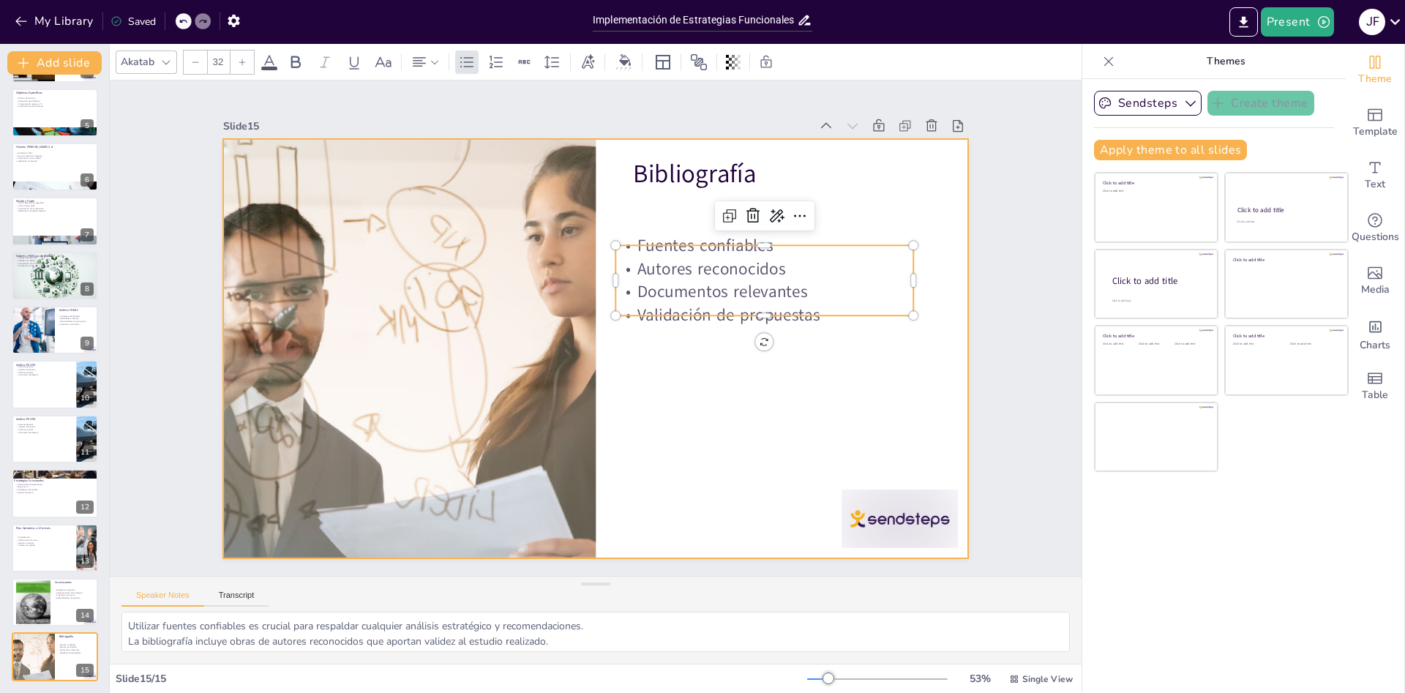
click at [713, 432] on div at bounding box center [596, 348] width 746 height 419
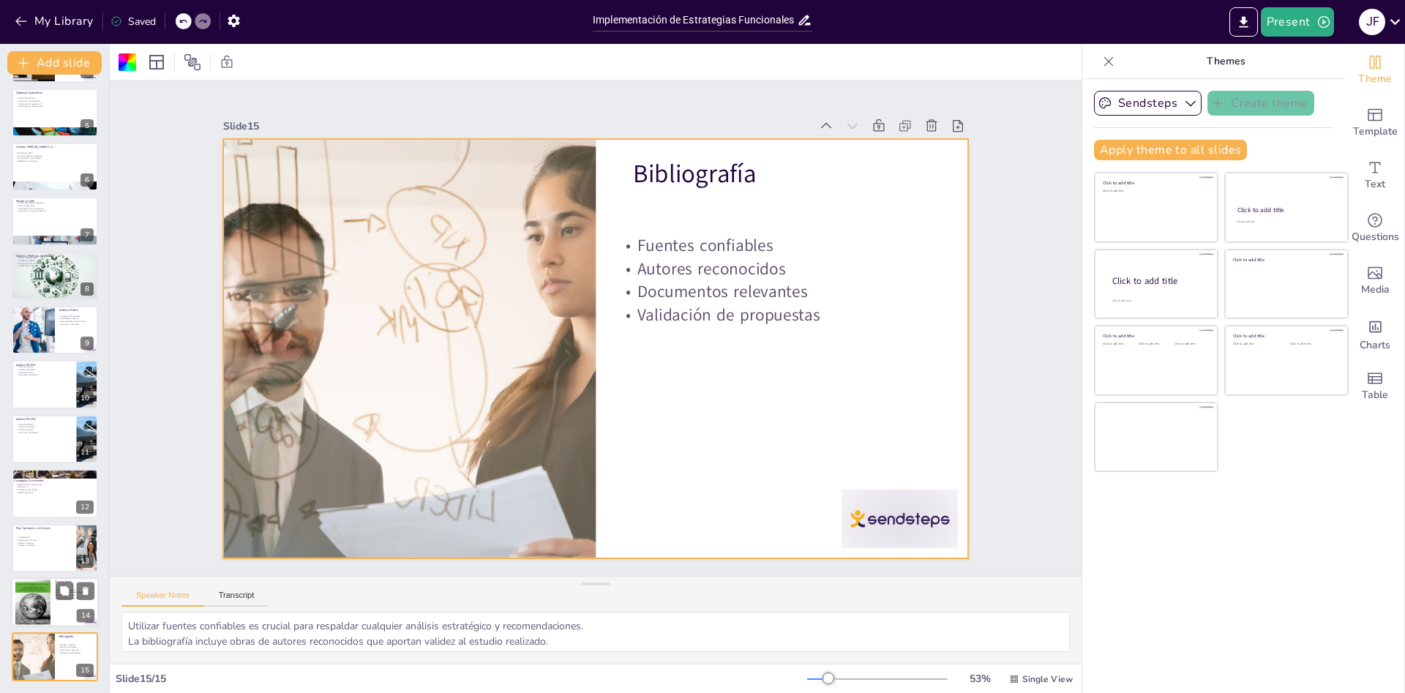
click at [44, 611] on div at bounding box center [32, 602] width 35 height 47
type textarea "La adaptación a las nuevas tecnologías y tendencias es esencial para el éxito […"
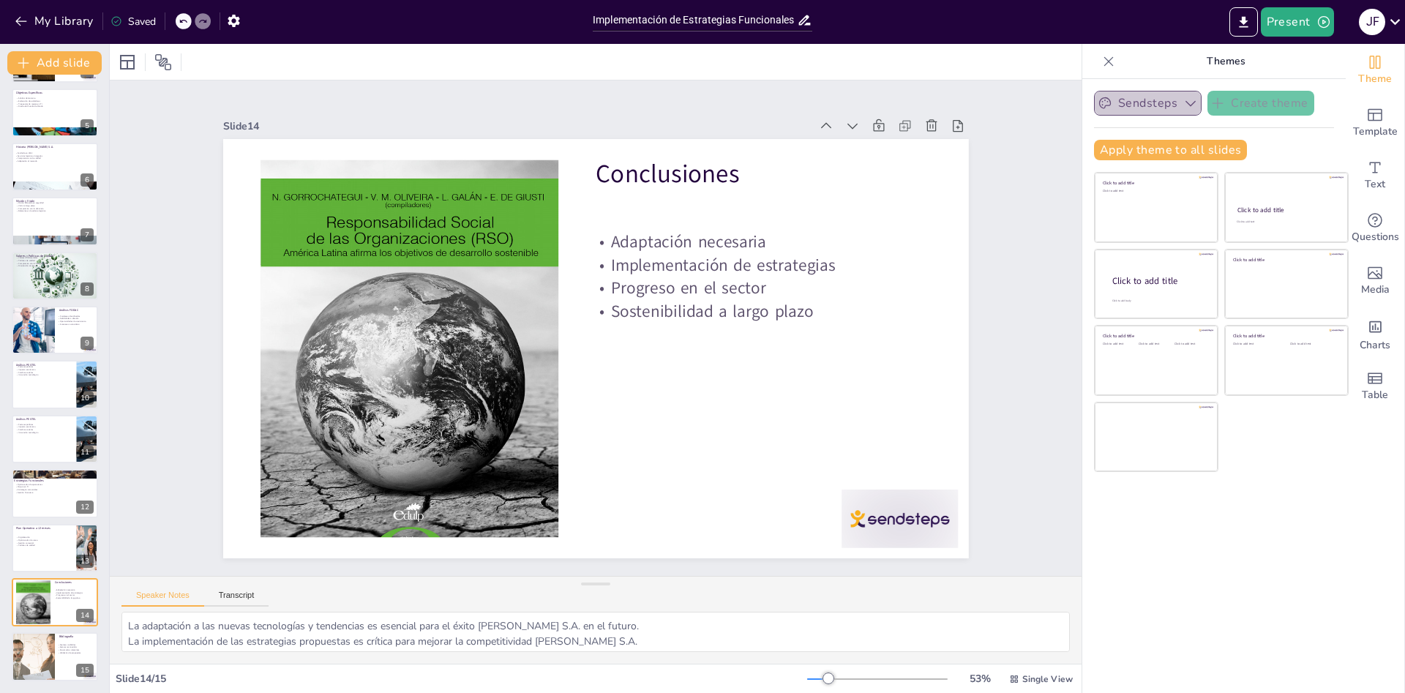
click at [1195, 97] on icon "button" at bounding box center [1190, 103] width 15 height 15
click at [1187, 154] on button "Apply theme to all slides" at bounding box center [1170, 150] width 153 height 20
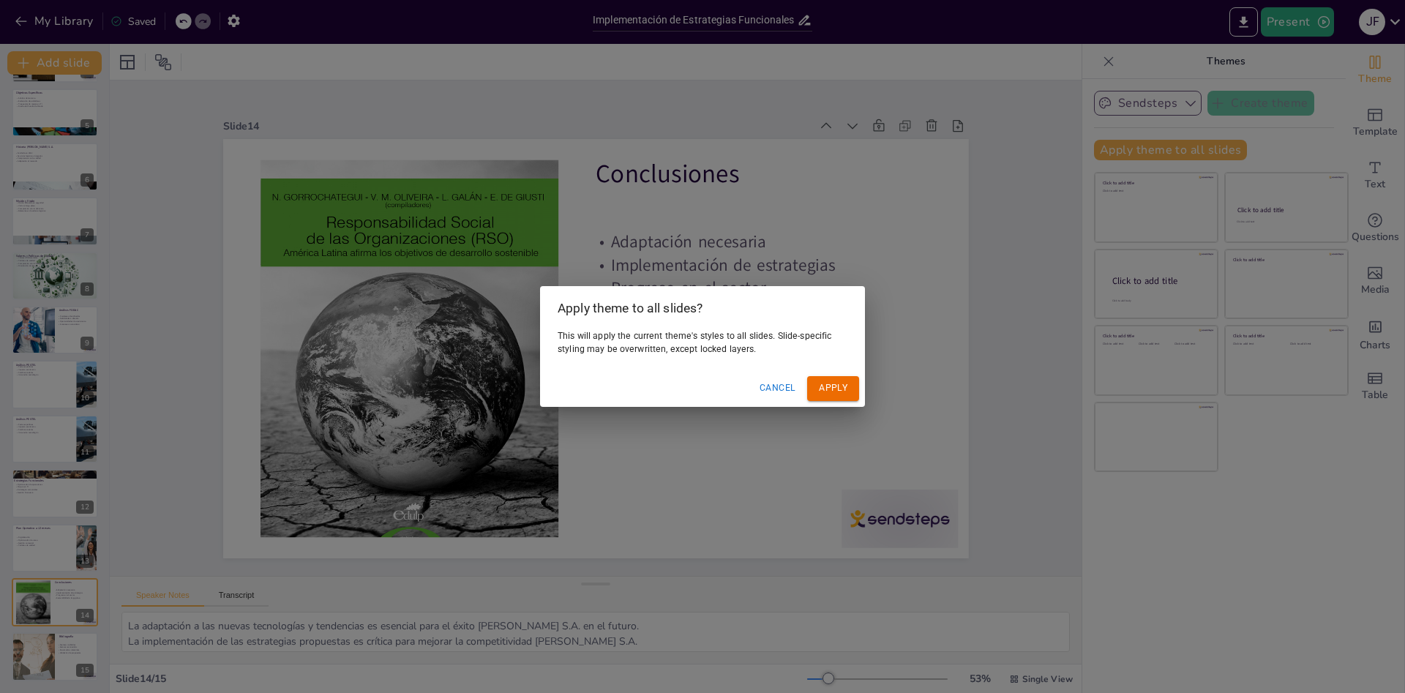
click at [839, 394] on button "Apply" at bounding box center [833, 388] width 52 height 24
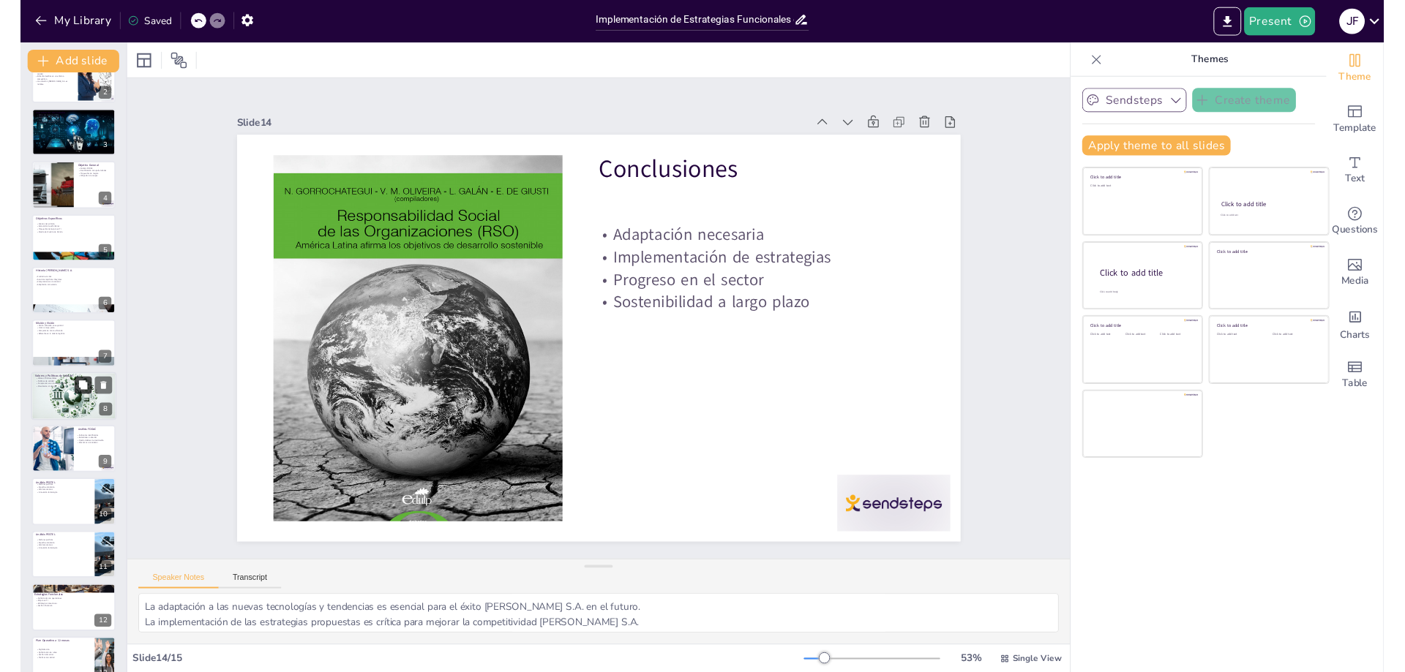
scroll to position [0, 0]
